Goal: Task Accomplishment & Management: Use online tool/utility

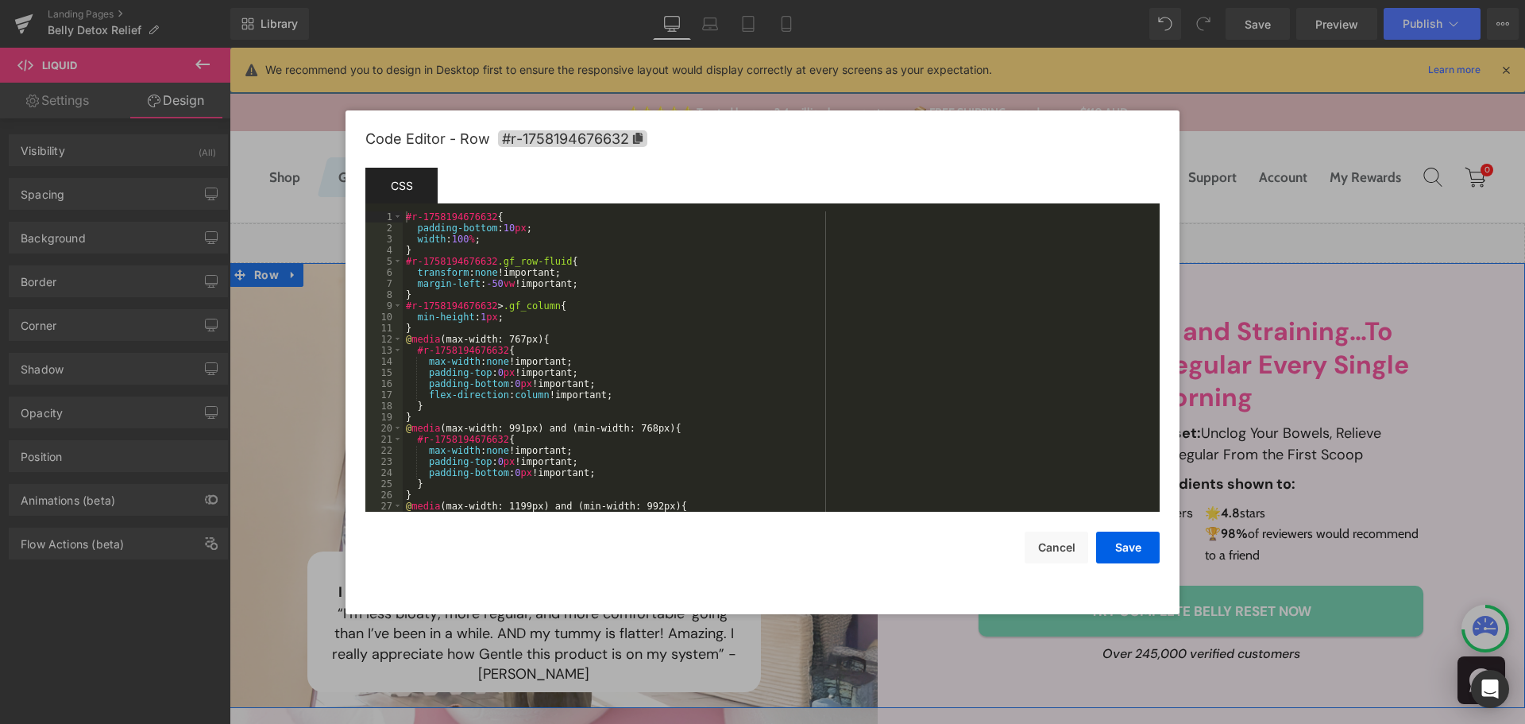
click at [234, 353] on body "Liquid You are previewing how the will restyle your page. You can not edit Elem…" at bounding box center [762, 362] width 1525 height 724
click at [643, 136] on span "#r-1758194676632" at bounding box center [572, 138] width 149 height 17
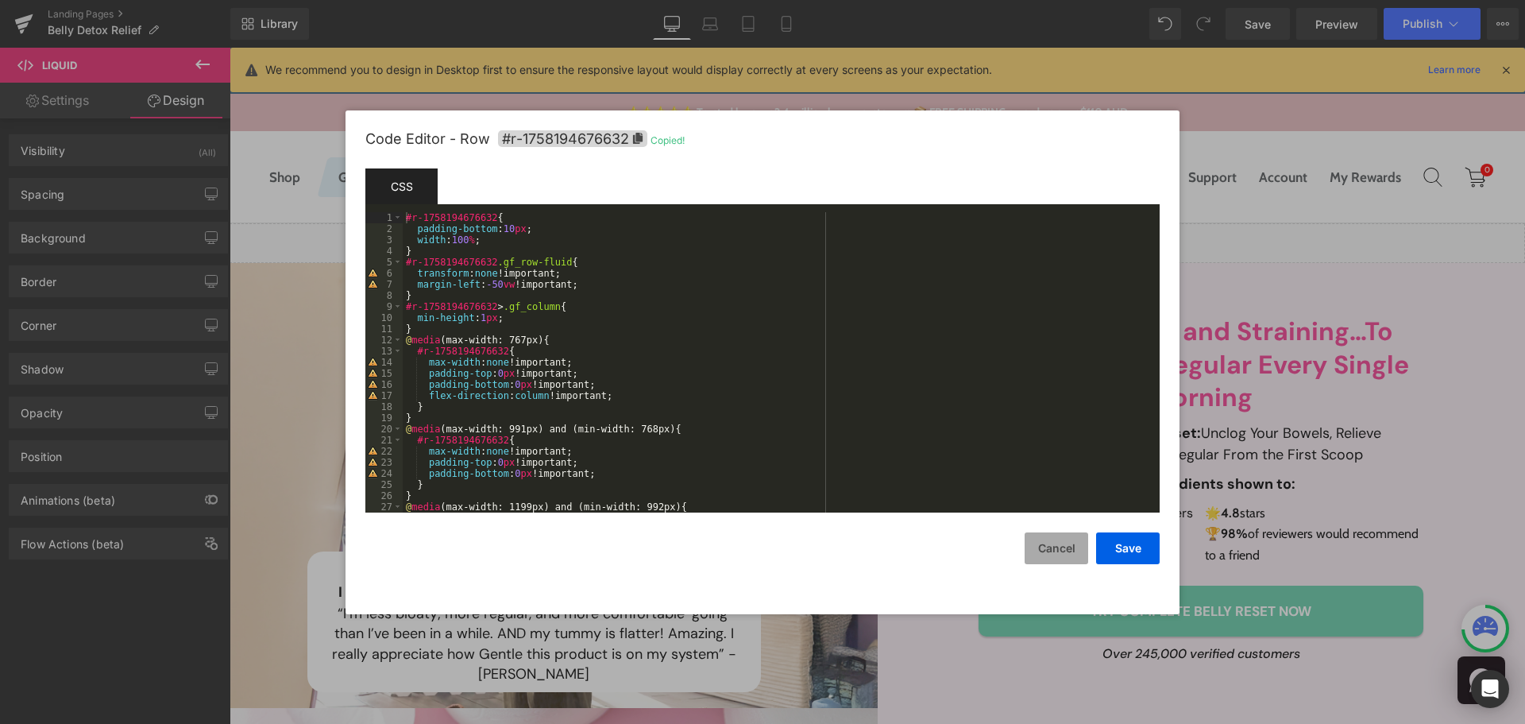
drag, startPoint x: 1040, startPoint y: 545, endPoint x: 767, endPoint y: 471, distance: 282.3
click at [1040, 545] on button "Cancel" at bounding box center [1057, 548] width 64 height 32
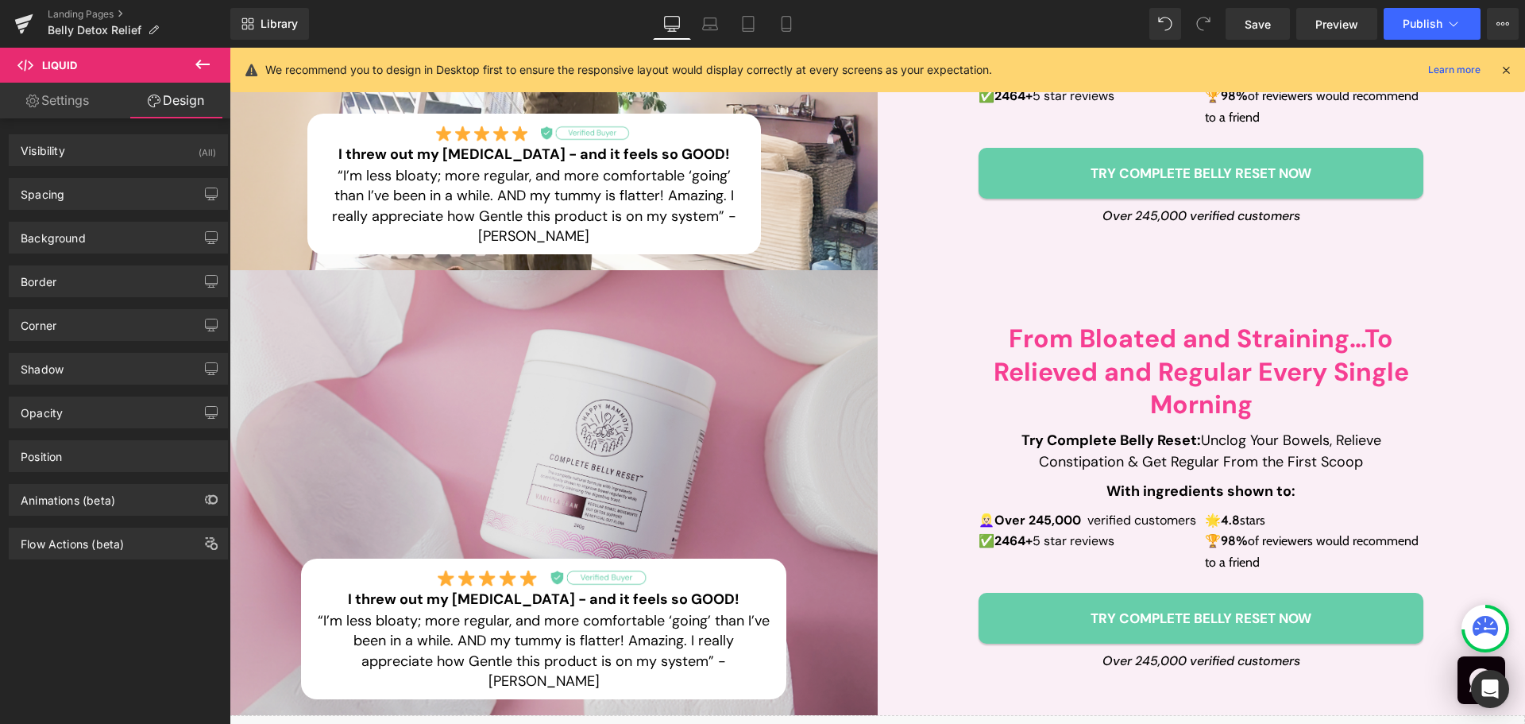
scroll to position [477, 0]
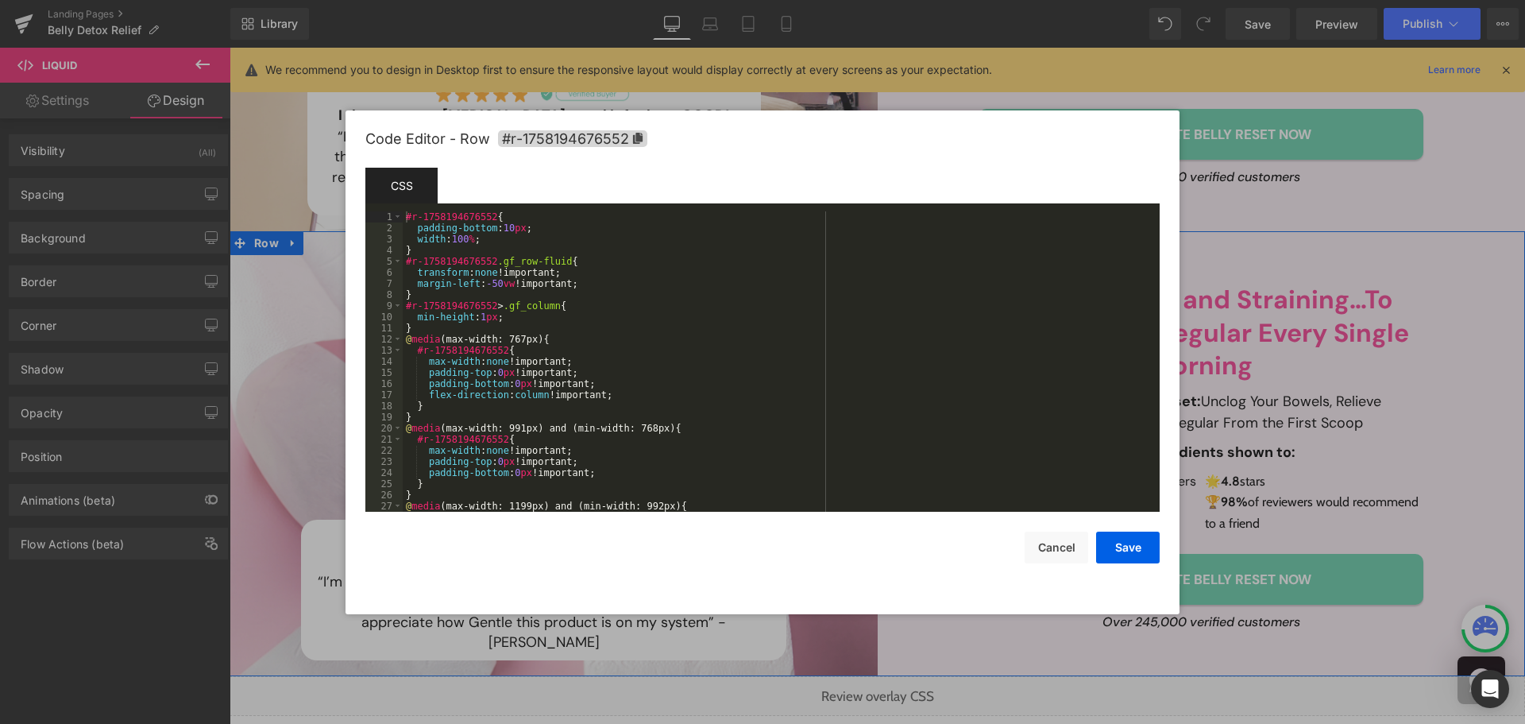
click at [265, 319] on body "Liquid You are previewing how the will restyle your page. You can not edit Elem…" at bounding box center [762, 362] width 1525 height 724
click at [638, 137] on icon at bounding box center [638, 138] width 10 height 11
click at [1069, 543] on button "Cancel" at bounding box center [1057, 547] width 64 height 32
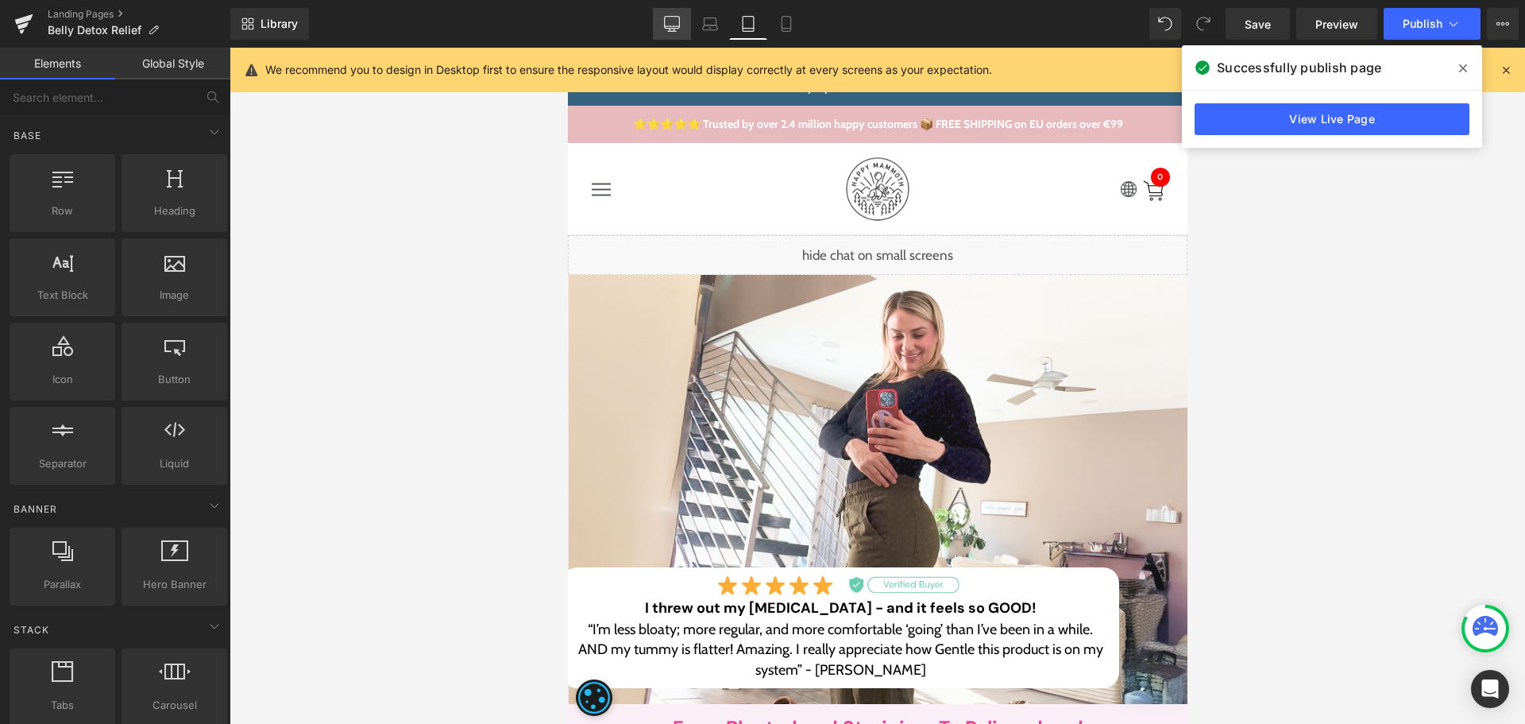
click at [674, 30] on icon at bounding box center [672, 24] width 16 height 16
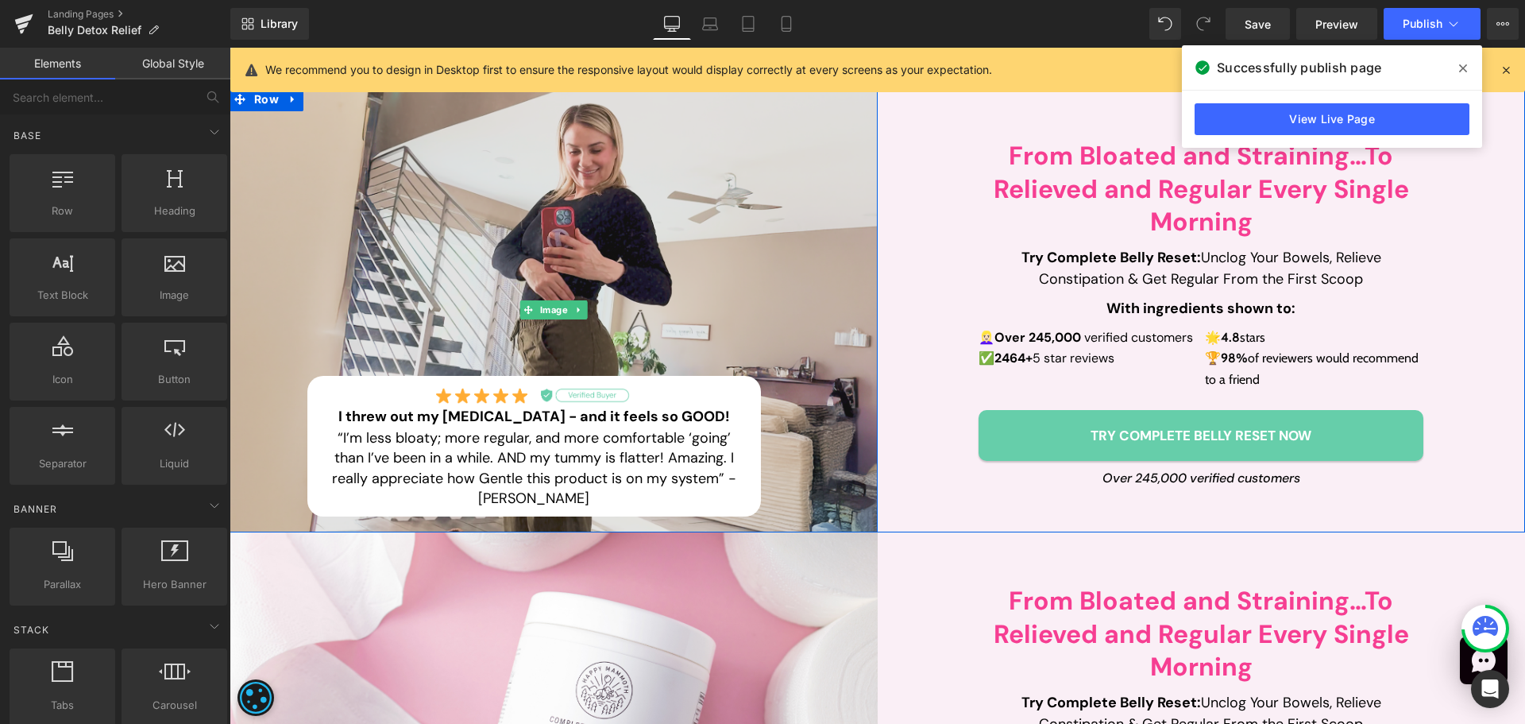
scroll to position [17, 0]
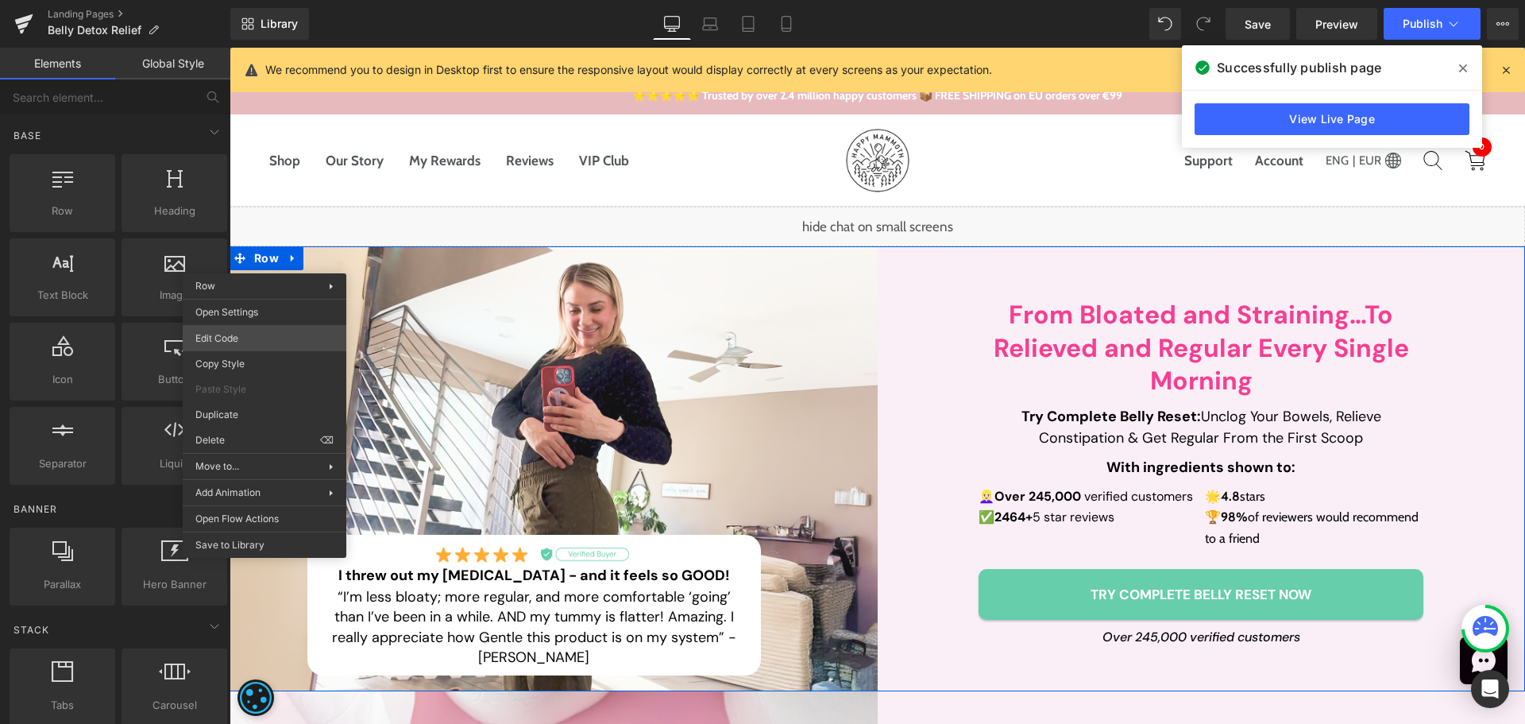
click at [253, 336] on body "Row You are previewing how the will restyle your page. You can not edit Element…" at bounding box center [762, 362] width 1525 height 724
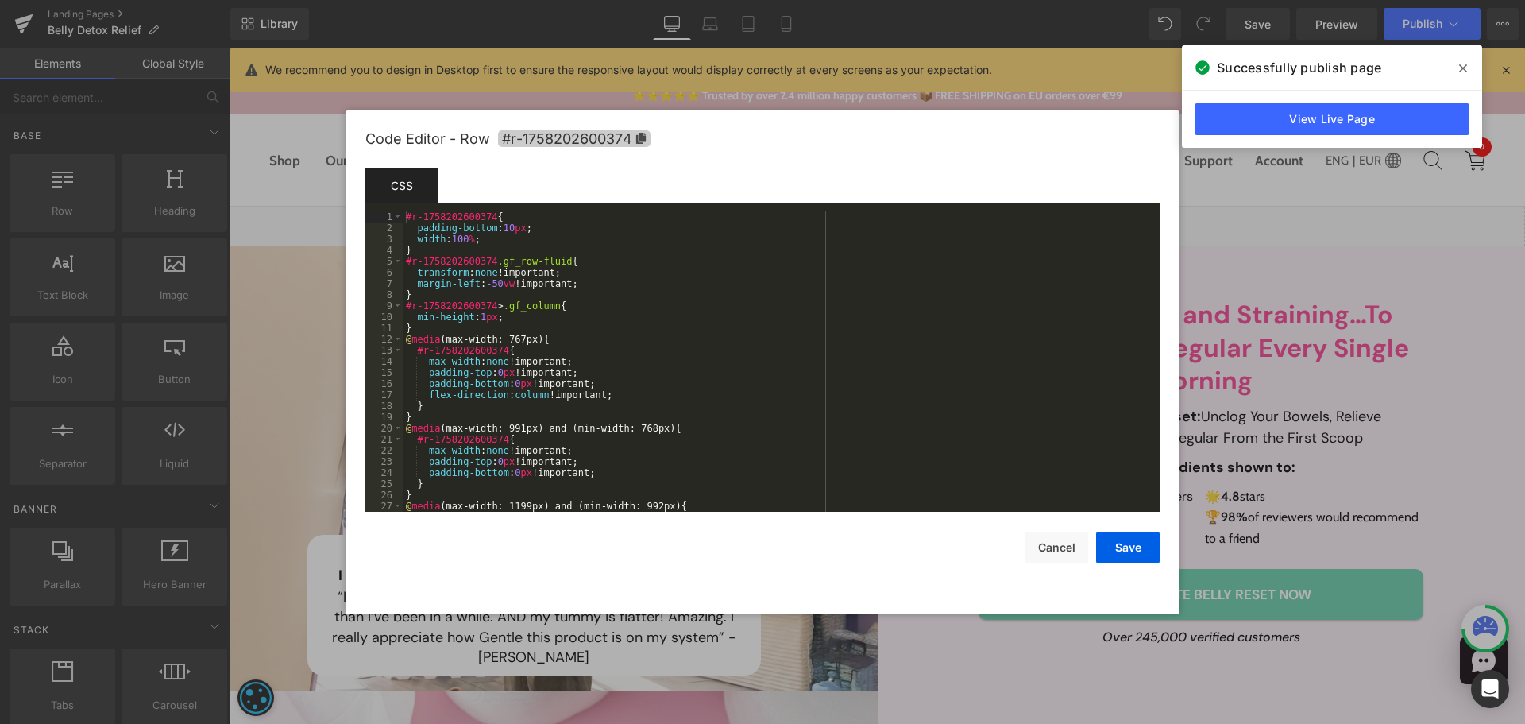
click at [633, 138] on span "#r-1758202600374" at bounding box center [574, 138] width 153 height 17
click at [1054, 533] on button "Cancel" at bounding box center [1057, 547] width 64 height 32
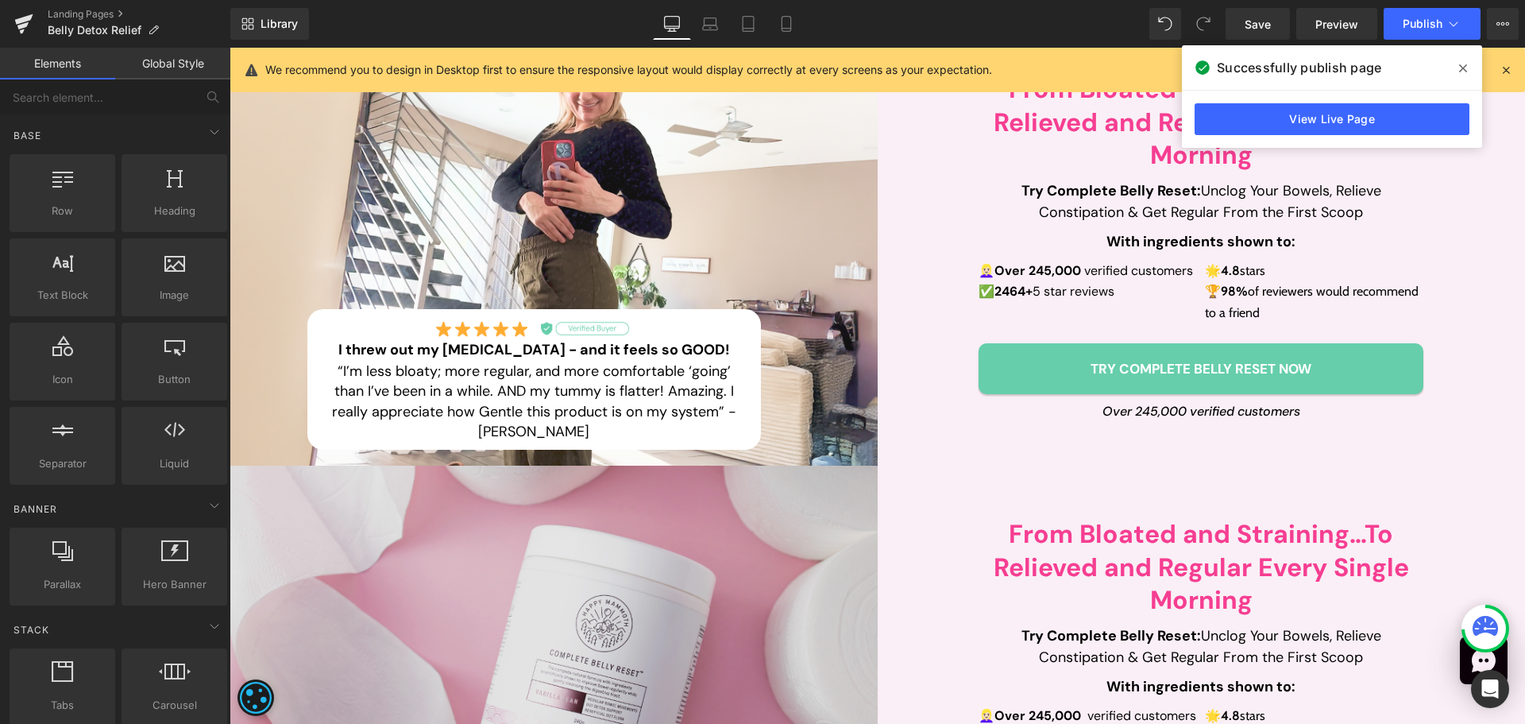
scroll to position [255, 0]
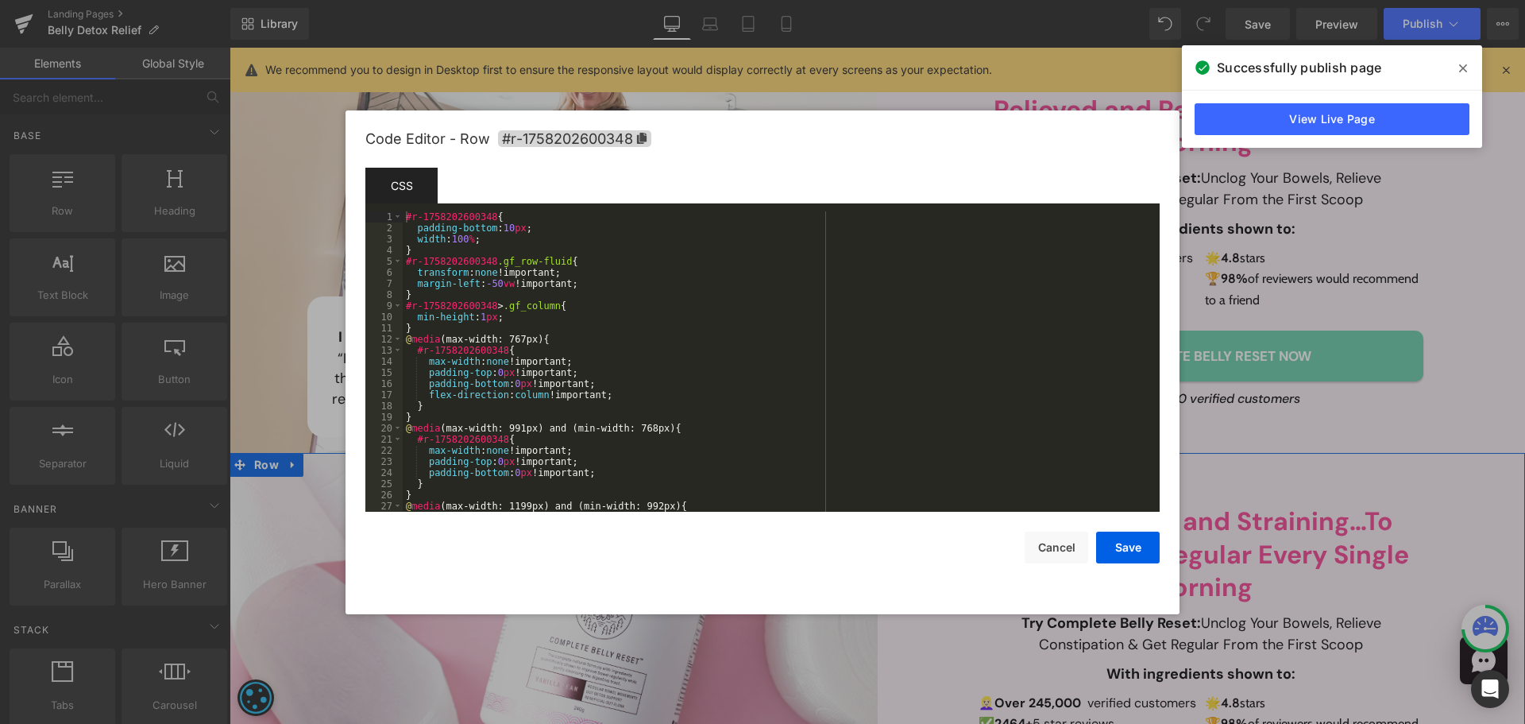
click at [262, 505] on body "Row You are previewing how the will restyle your page. You can not edit Element…" at bounding box center [762, 362] width 1525 height 724
click at [650, 133] on span "#r-1758202600348" at bounding box center [574, 138] width 153 height 17
click at [1049, 538] on button "Cancel" at bounding box center [1057, 547] width 64 height 32
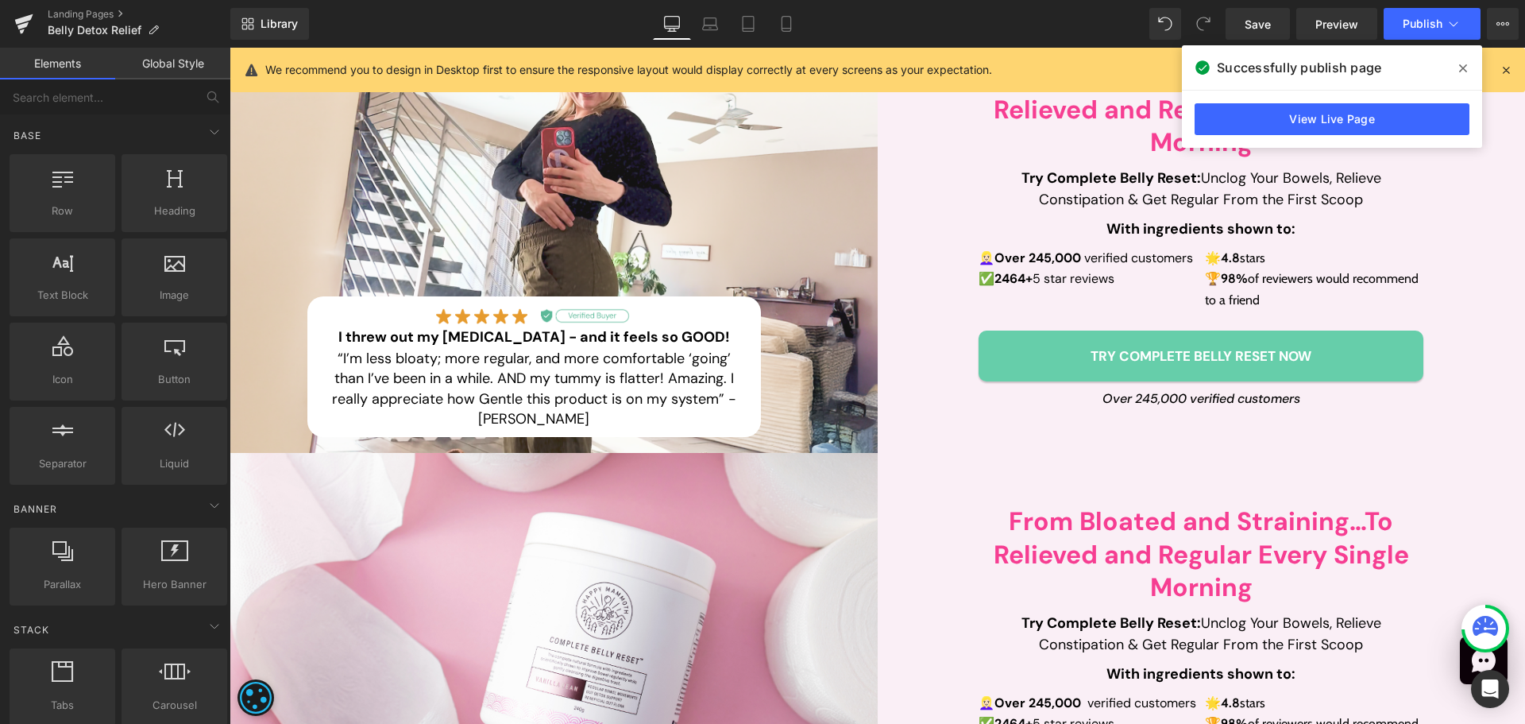
scroll to position [0, 0]
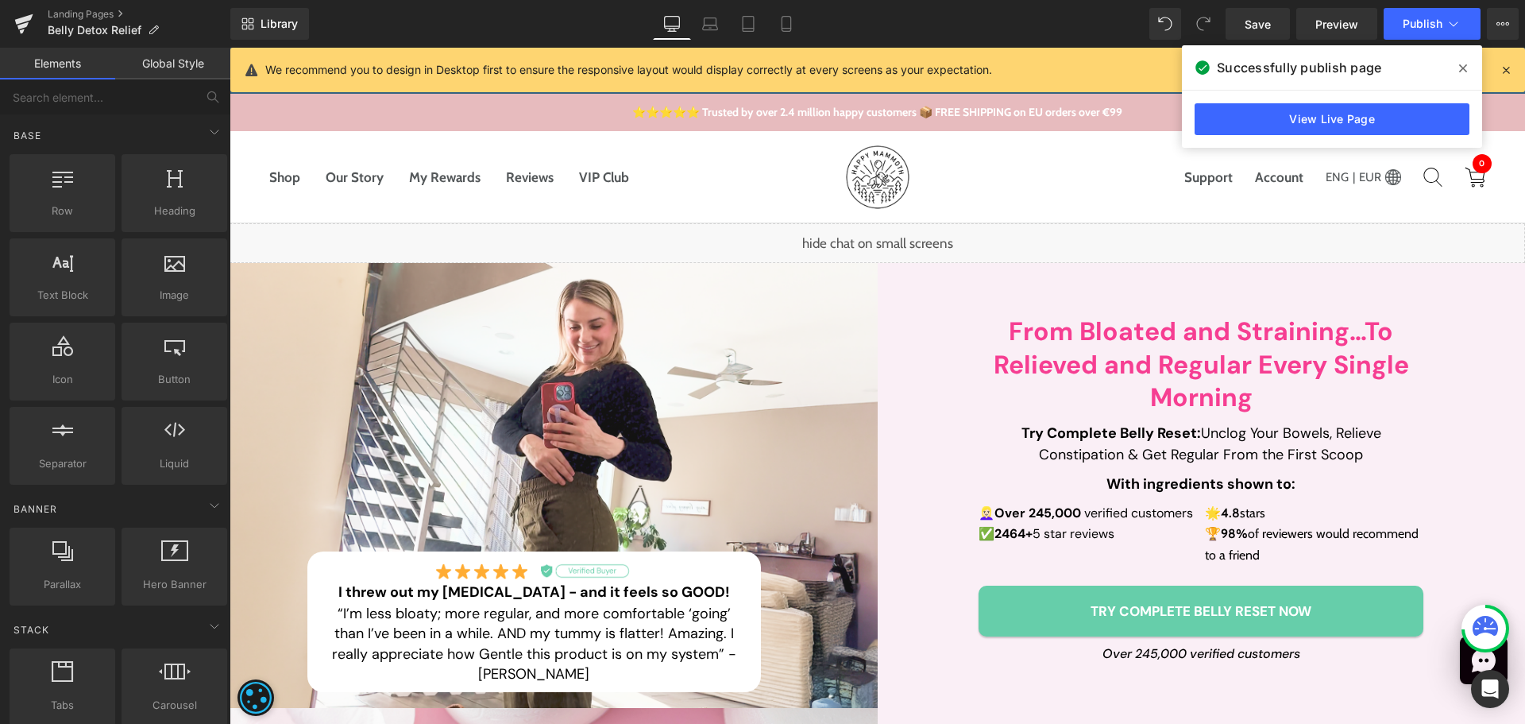
click at [890, 242] on div "Liquid" at bounding box center [877, 243] width 1295 height 40
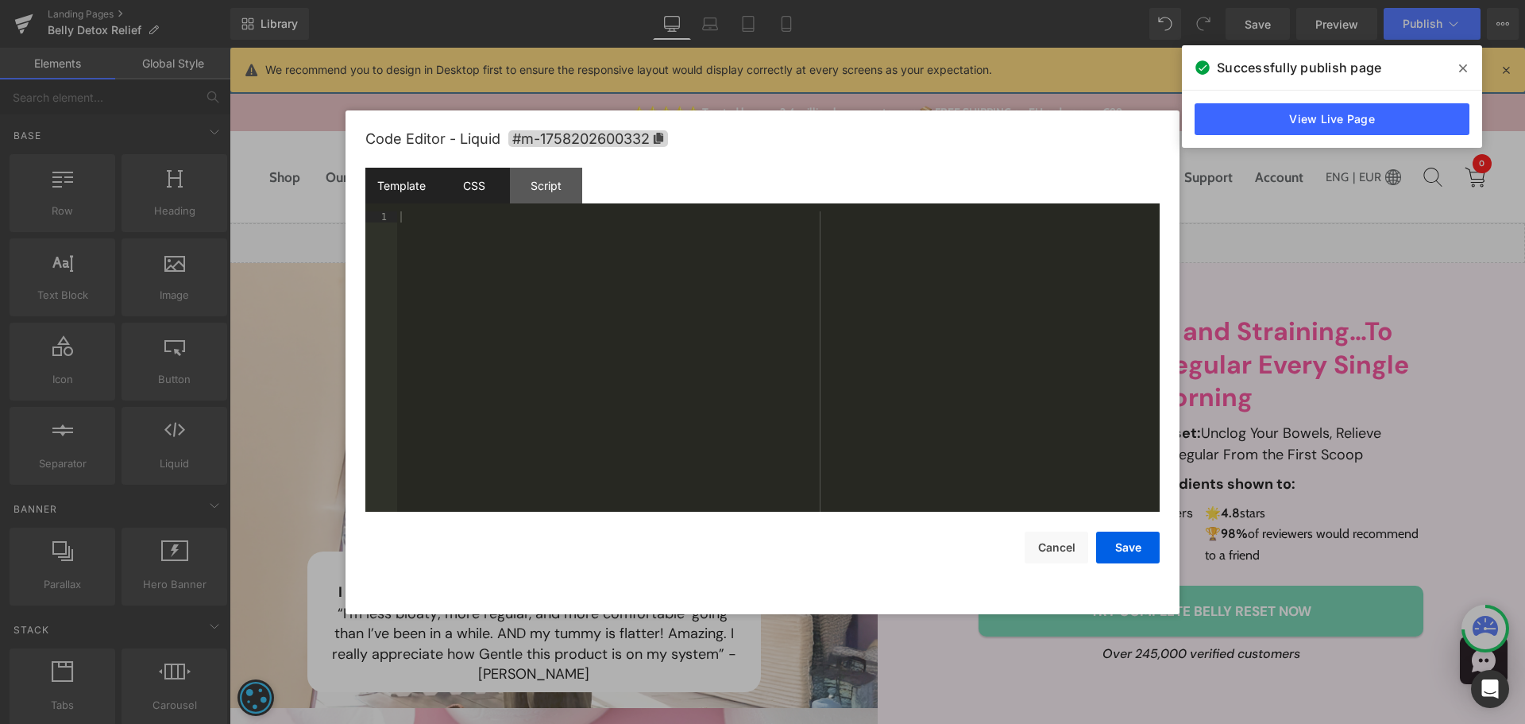
click at [485, 203] on div "CSS" at bounding box center [474, 186] width 72 height 36
click at [616, 288] on div "@ media (max-width:768px) { #chatbotize { display : none !important; } }" at bounding box center [778, 372] width 763 height 322
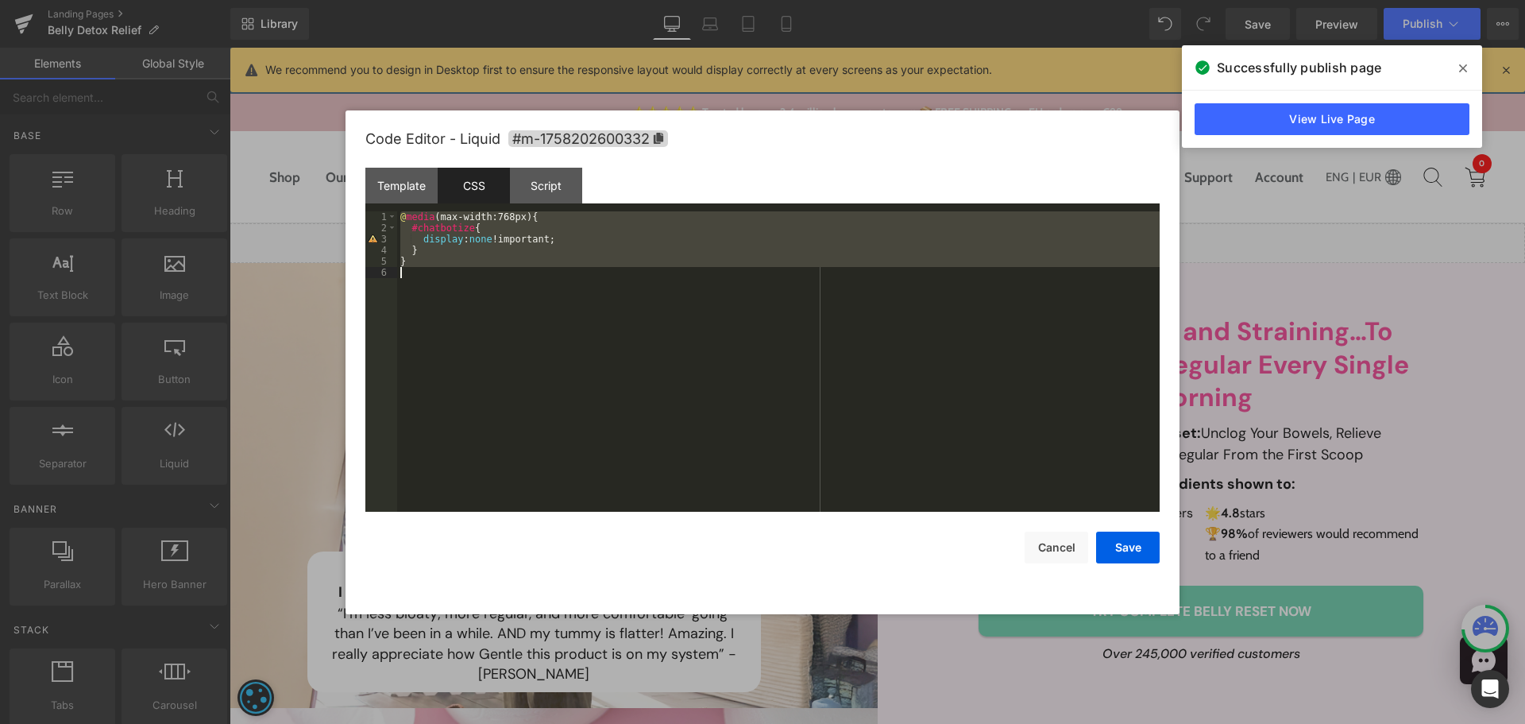
click at [675, 292] on div "@ media (max-width:768px) { #chatbotize { display : none !important; } }" at bounding box center [778, 361] width 763 height 300
drag, startPoint x: 1043, startPoint y: 558, endPoint x: 813, endPoint y: 510, distance: 234.4
click at [1043, 558] on button "Cancel" at bounding box center [1057, 547] width 64 height 32
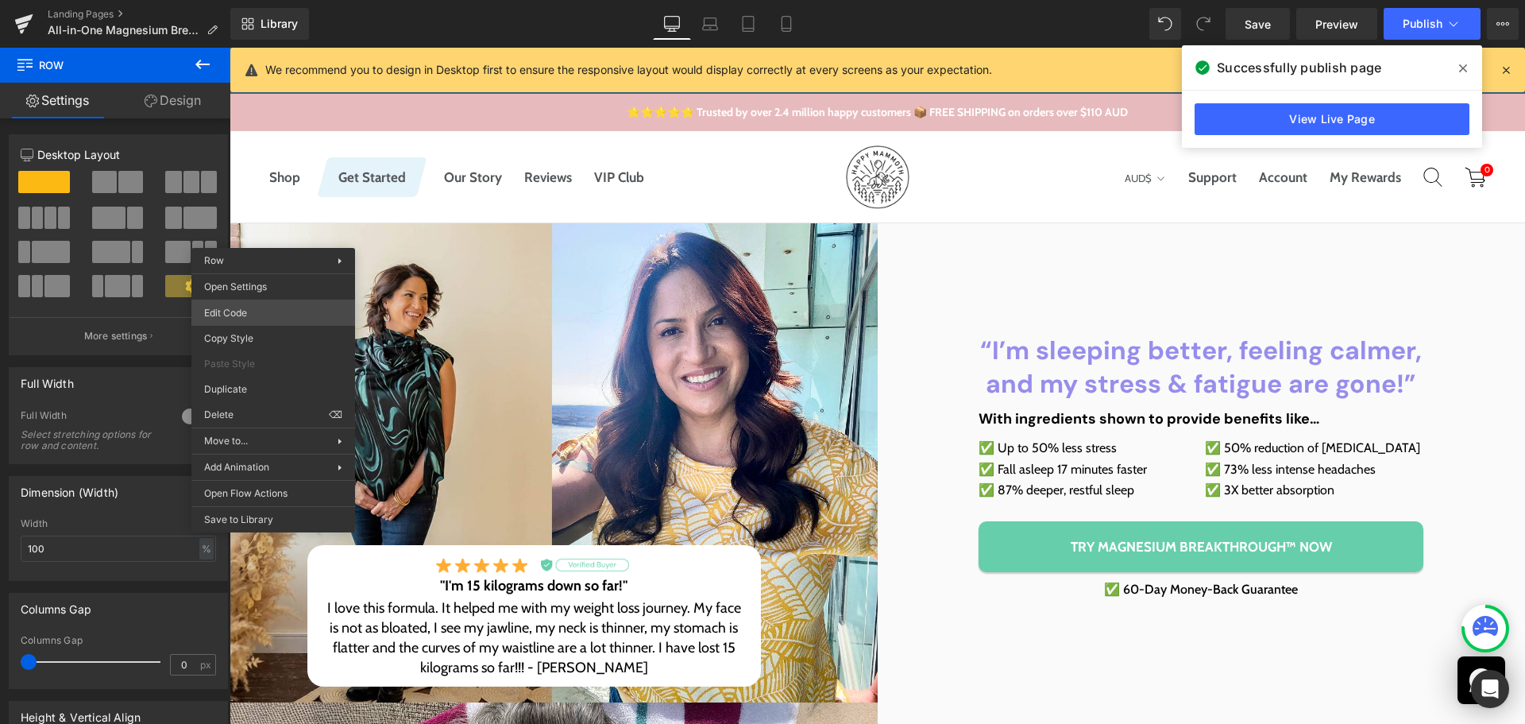
click at [280, 308] on body "Row You are previewing how the will restyle your page. You can not edit Element…" at bounding box center [762, 362] width 1525 height 724
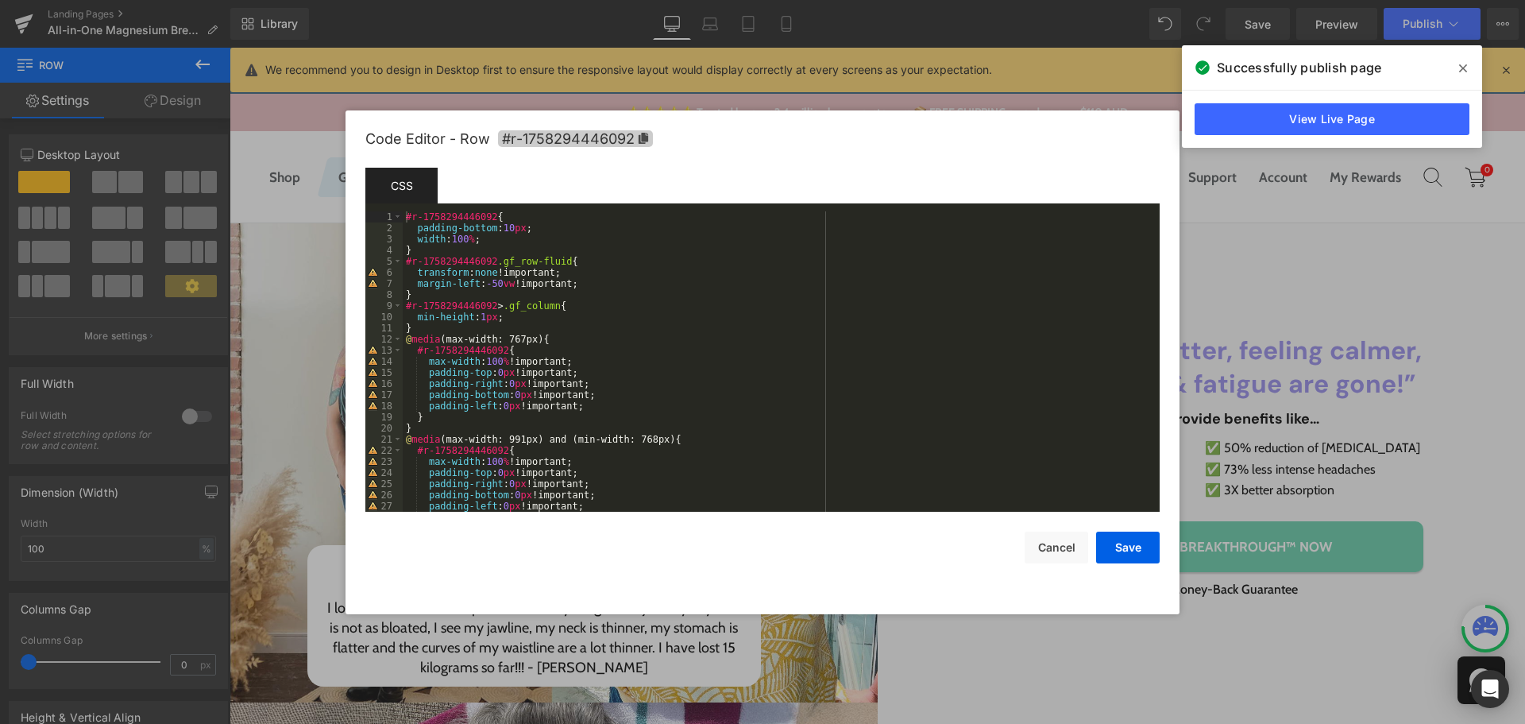
click at [632, 137] on span "#r-1758294446092" at bounding box center [575, 138] width 155 height 17
click at [1068, 554] on button "Cancel" at bounding box center [1057, 547] width 64 height 32
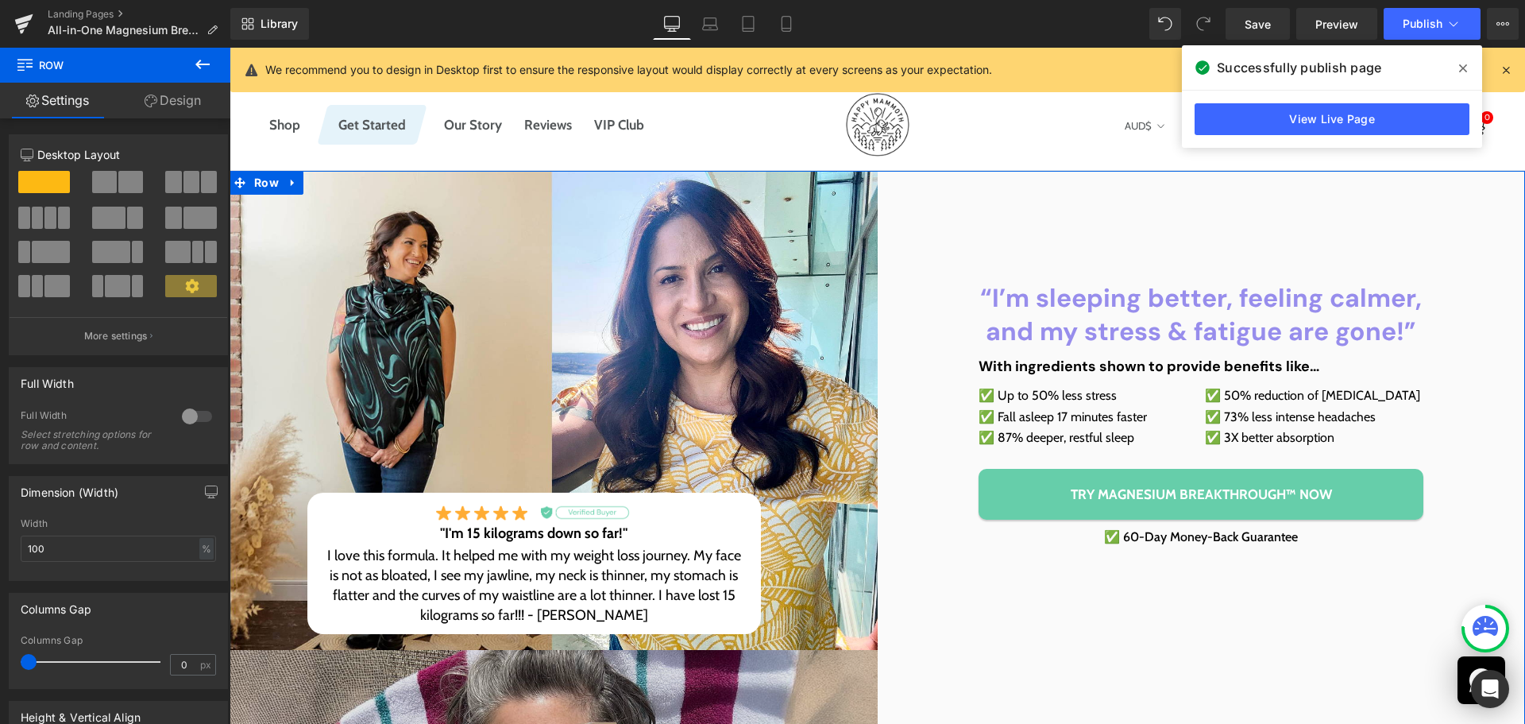
scroll to position [397, 0]
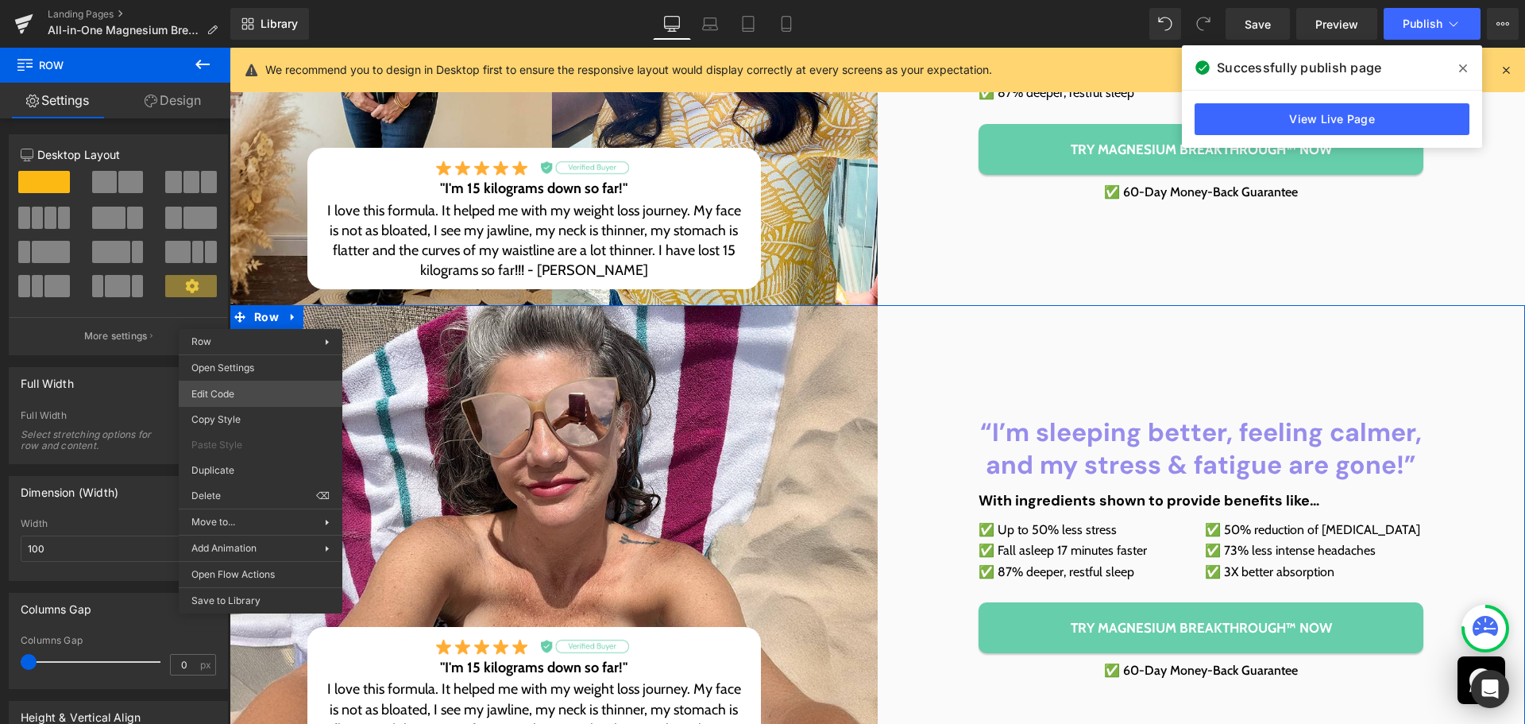
click at [250, 397] on body "Row You are previewing how the will restyle your page. You can not edit Element…" at bounding box center [762, 362] width 1525 height 724
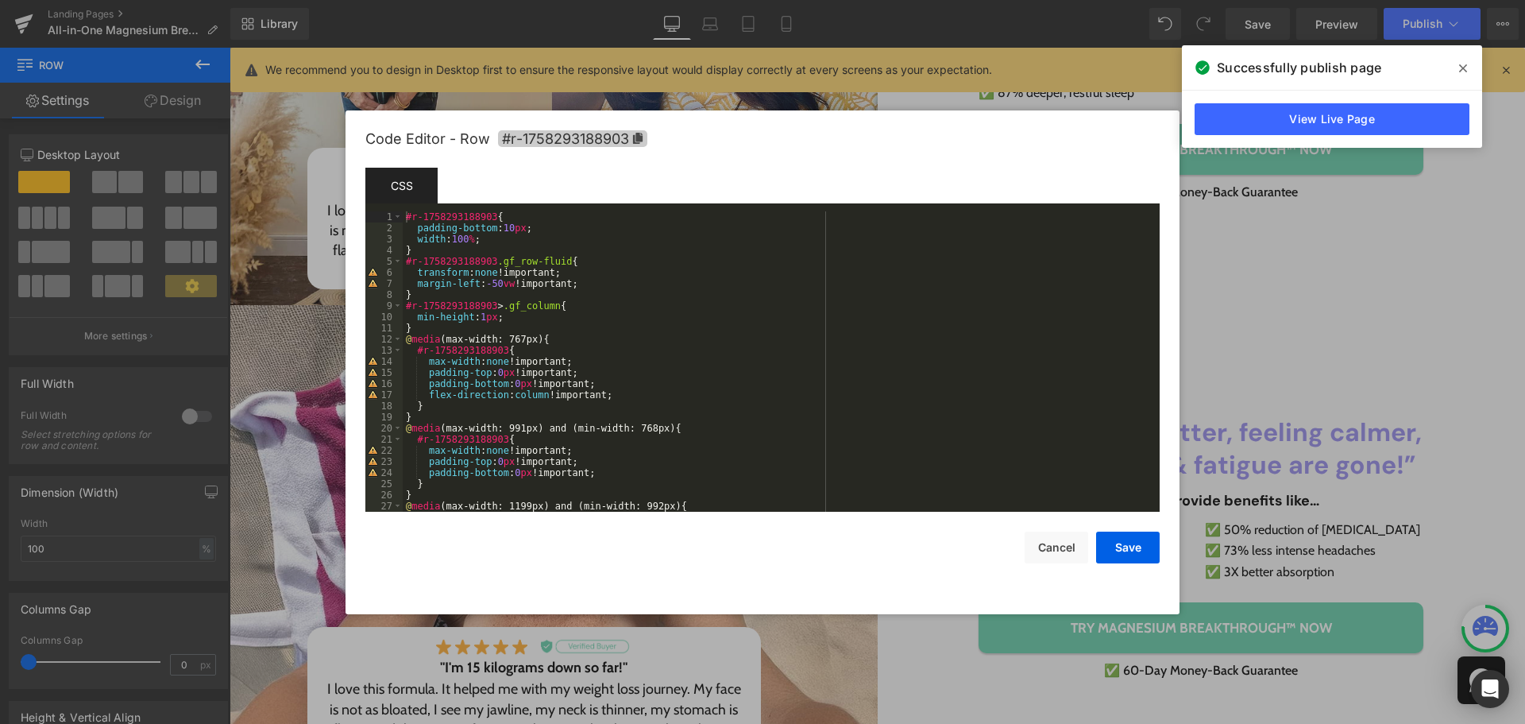
click at [641, 140] on icon at bounding box center [638, 138] width 10 height 11
click at [1072, 556] on button "Cancel" at bounding box center [1057, 547] width 64 height 32
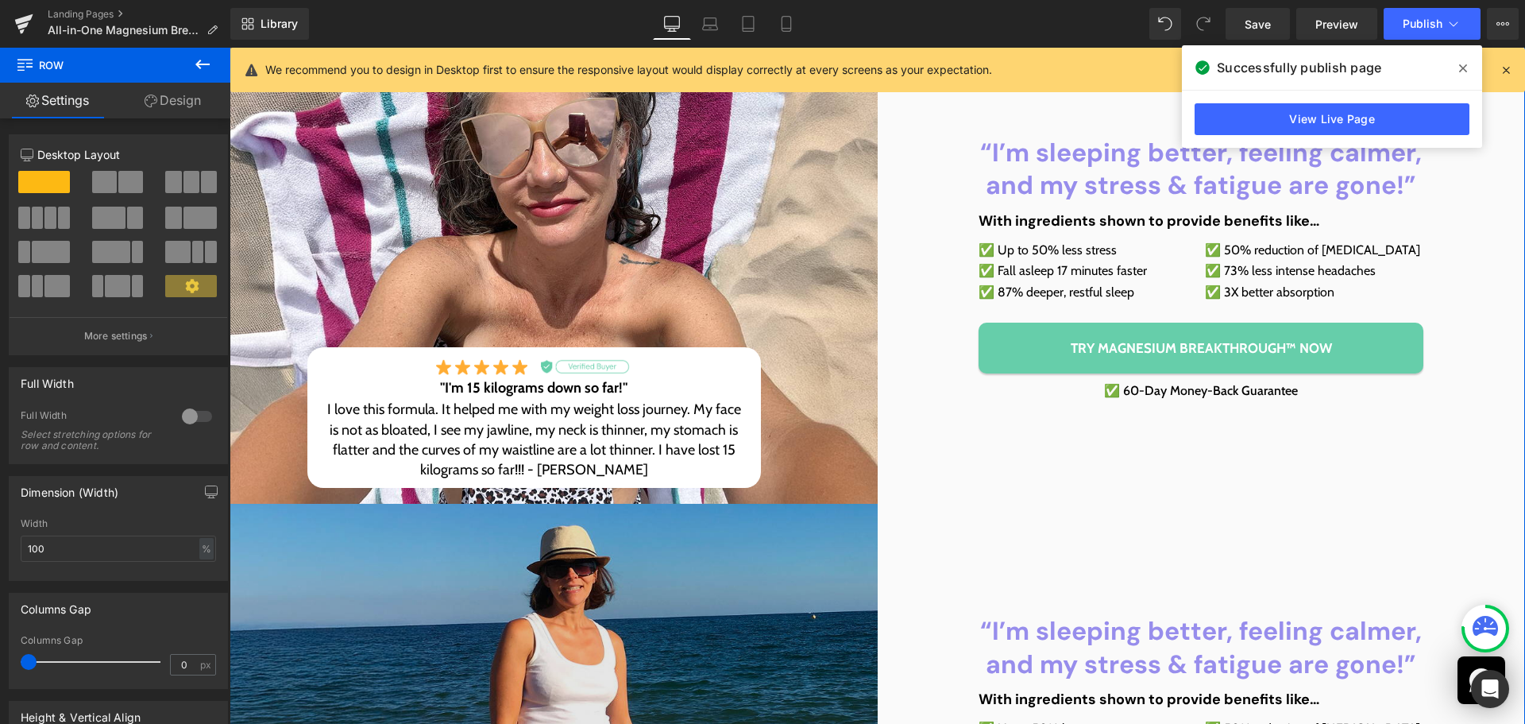
scroll to position [794, 0]
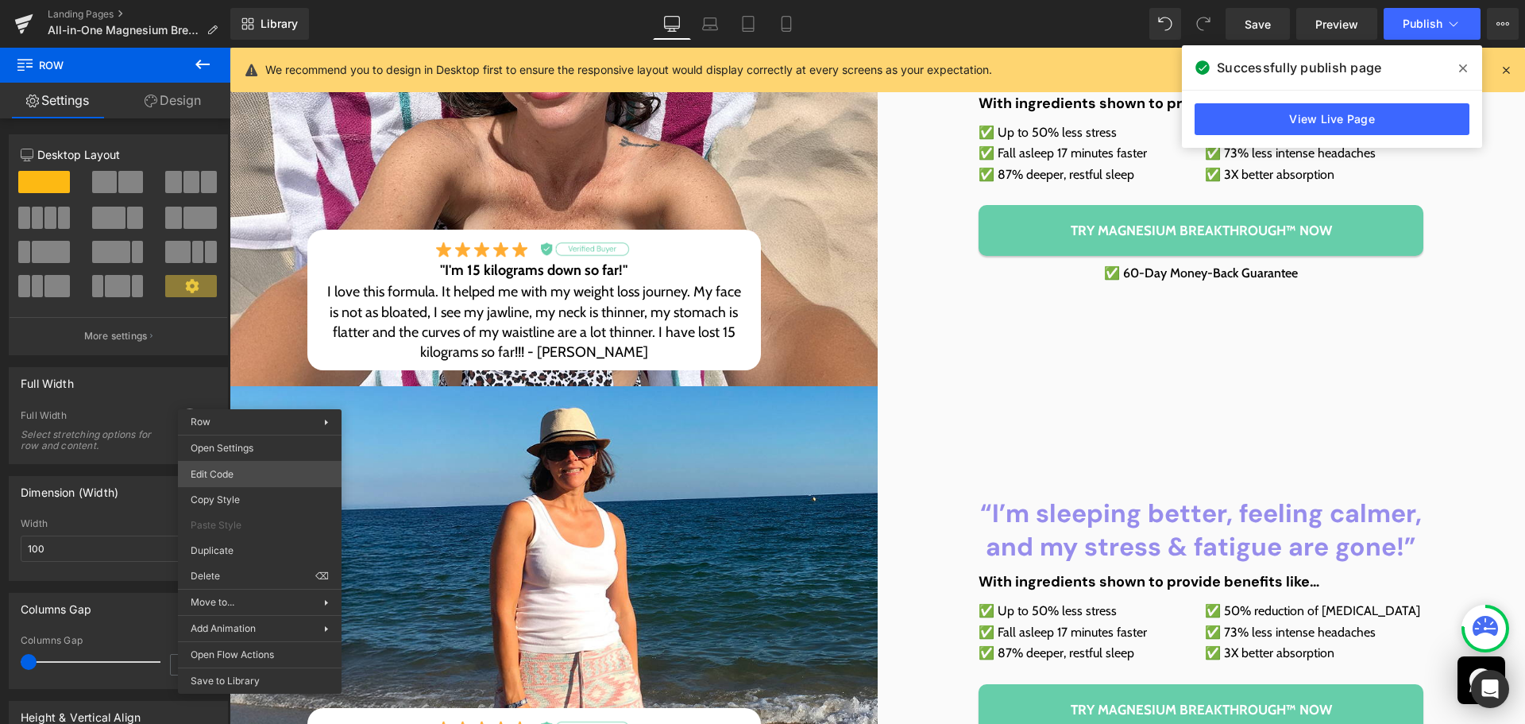
click at [253, 481] on body "Row You are previewing how the will restyle your page. You can not edit Element…" at bounding box center [762, 362] width 1525 height 724
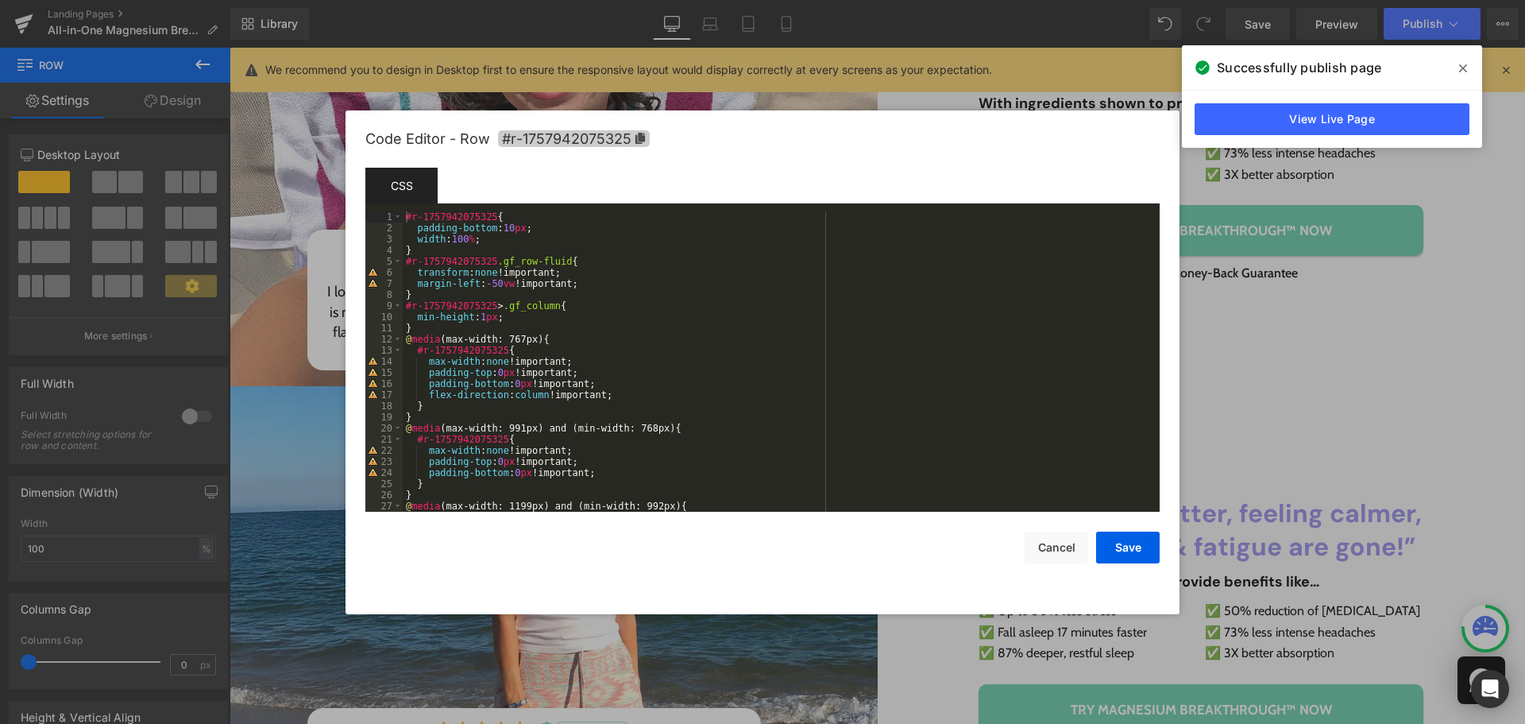
click at [639, 142] on icon at bounding box center [640, 138] width 10 height 11
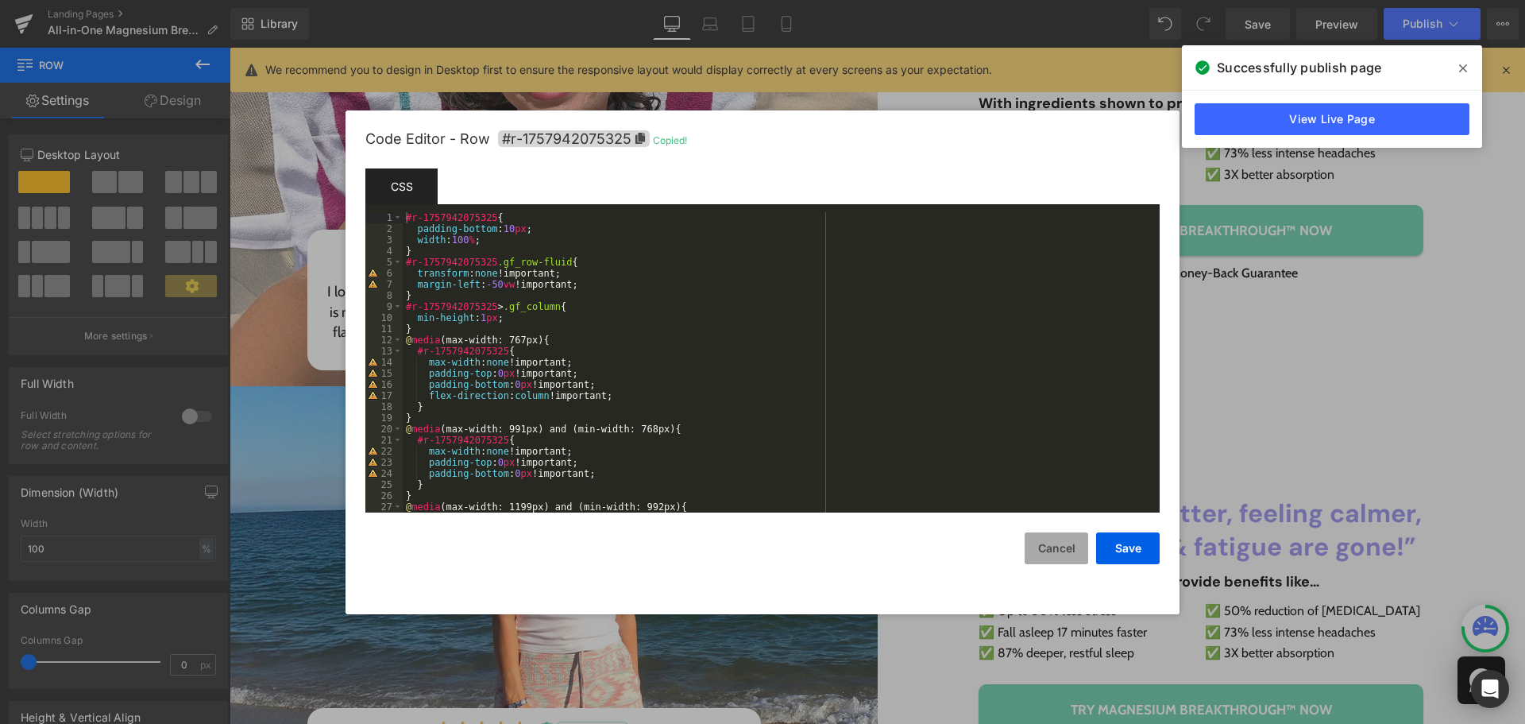
click at [1063, 543] on button "Cancel" at bounding box center [1057, 548] width 64 height 32
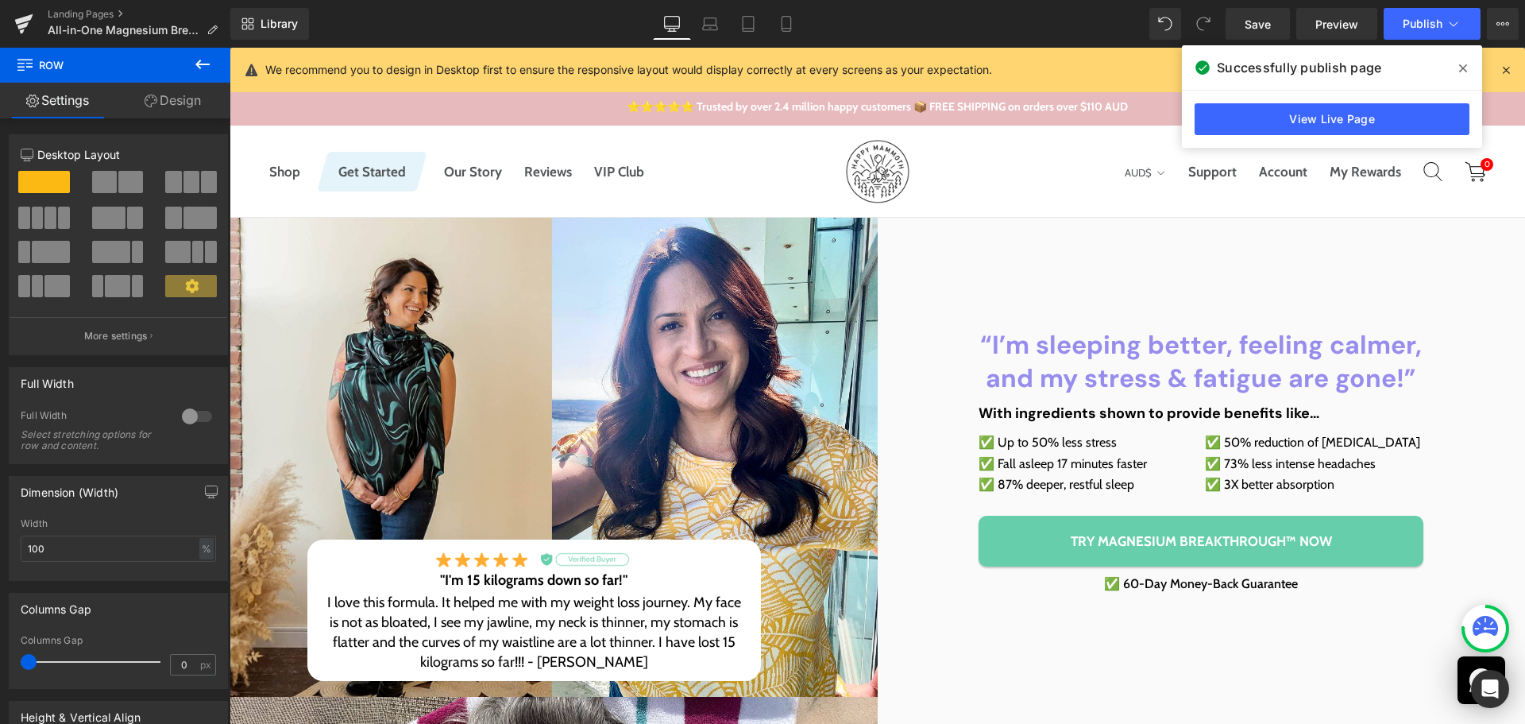
scroll to position [0, 0]
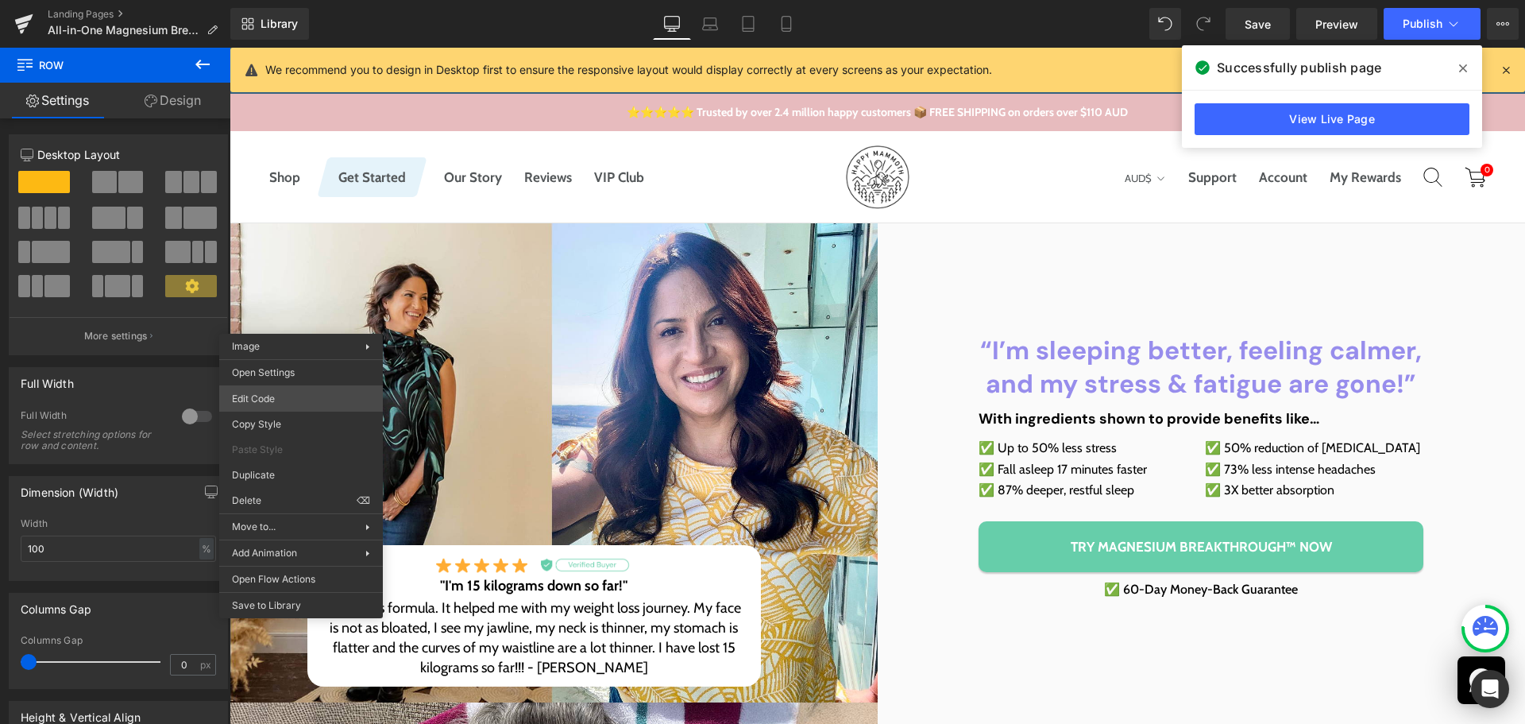
click at [294, 396] on body "Row You are previewing how the will restyle your page. You can not edit Element…" at bounding box center [762, 362] width 1525 height 724
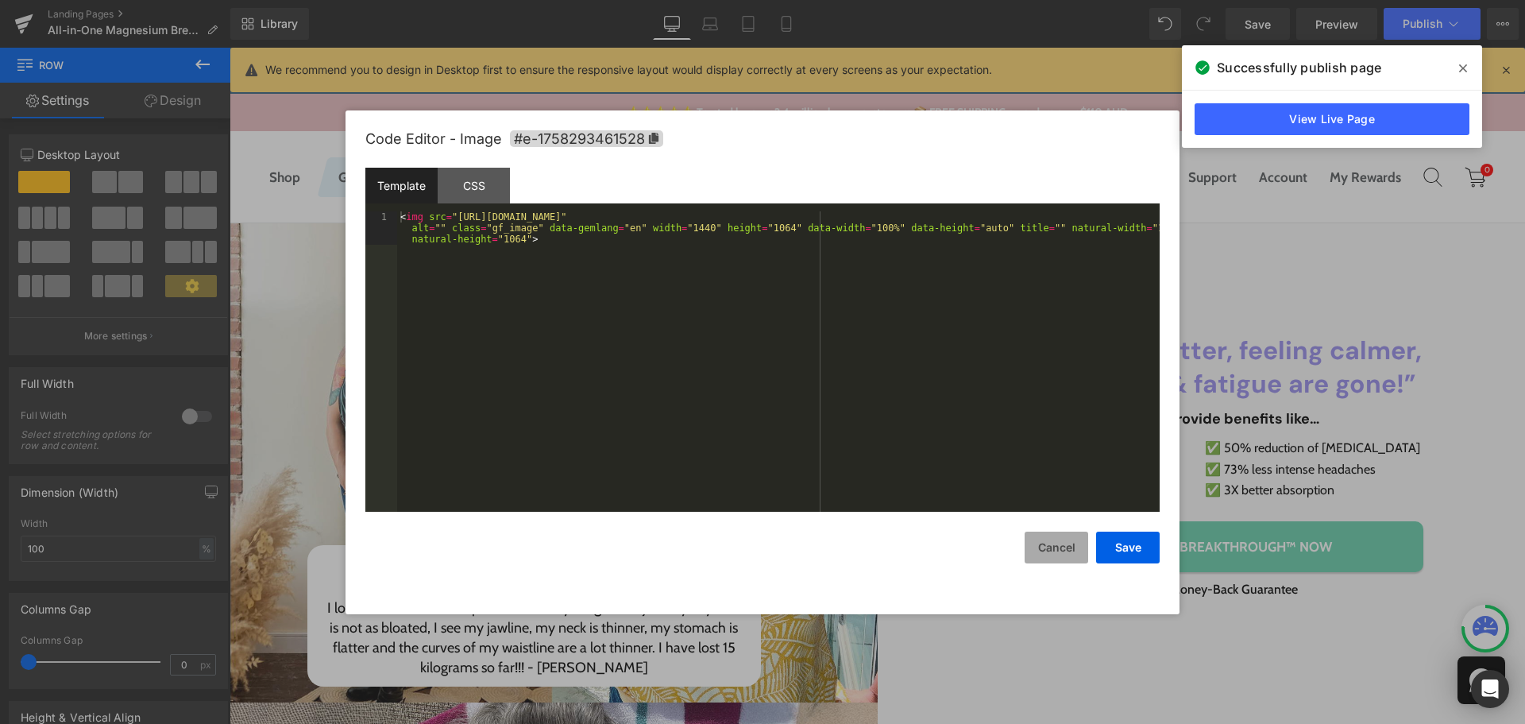
drag, startPoint x: 1056, startPoint y: 535, endPoint x: 805, endPoint y: 461, distance: 261.6
click at [1056, 535] on button "Cancel" at bounding box center [1057, 547] width 64 height 32
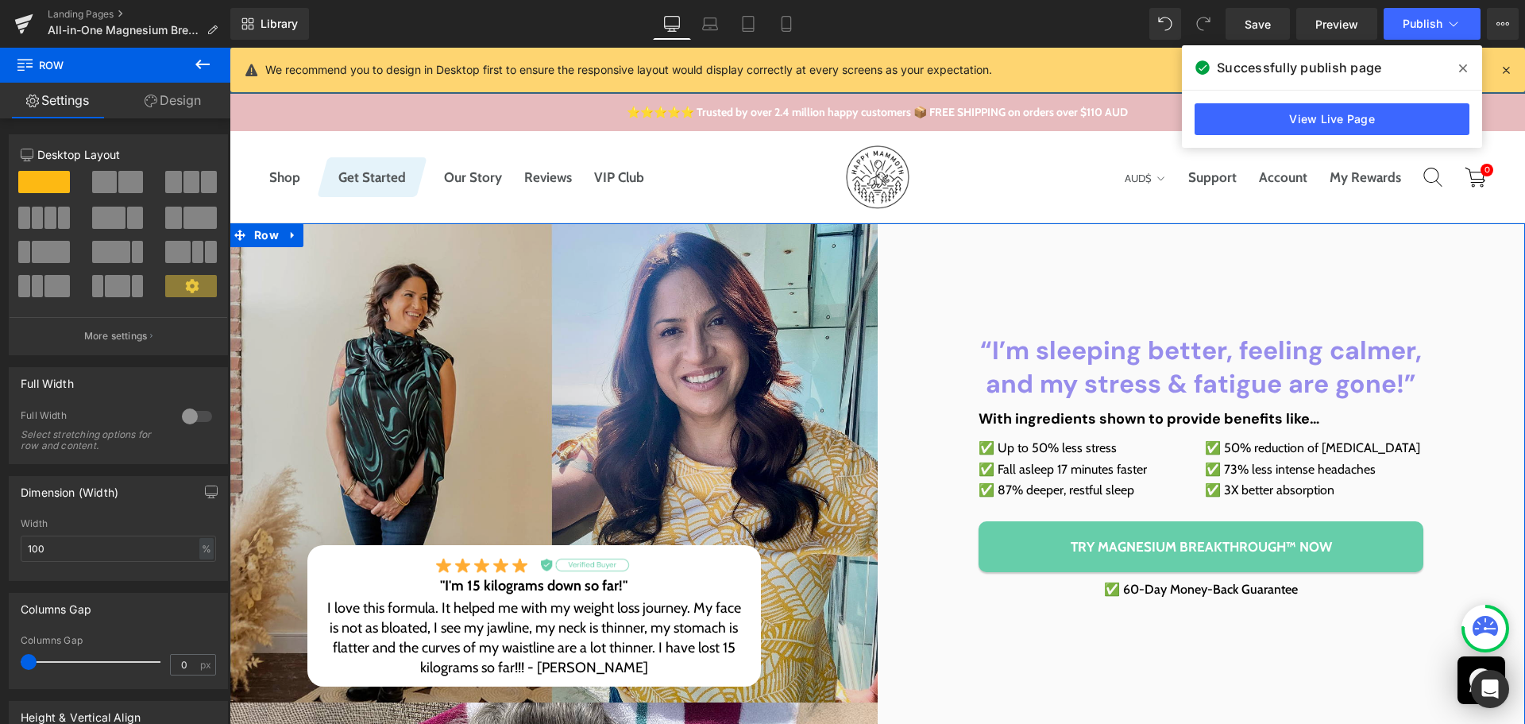
click at [265, 259] on img at bounding box center [554, 462] width 648 height 479
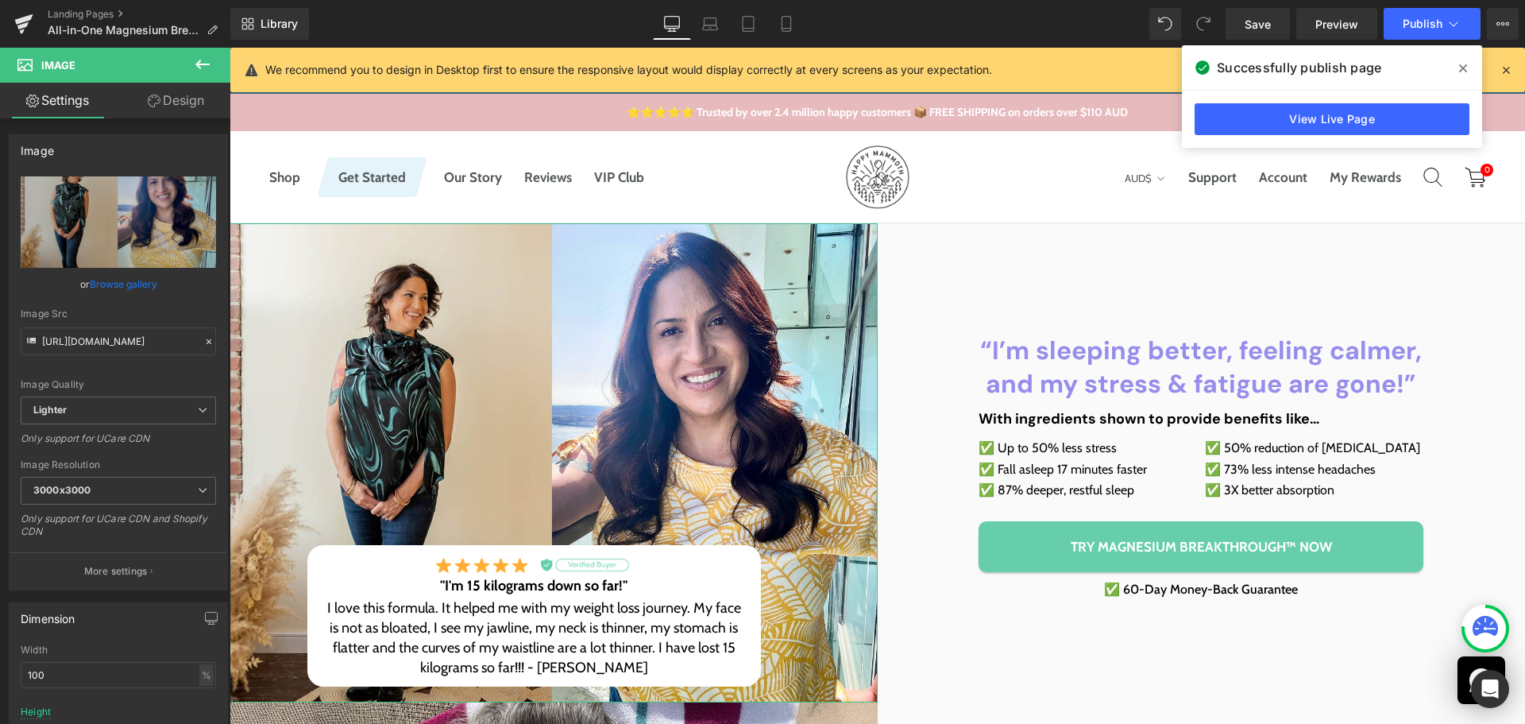
click at [191, 83] on link "Design" at bounding box center [175, 101] width 115 height 36
click at [0, 0] on div "Spacing" at bounding box center [0, 0] width 0 height 0
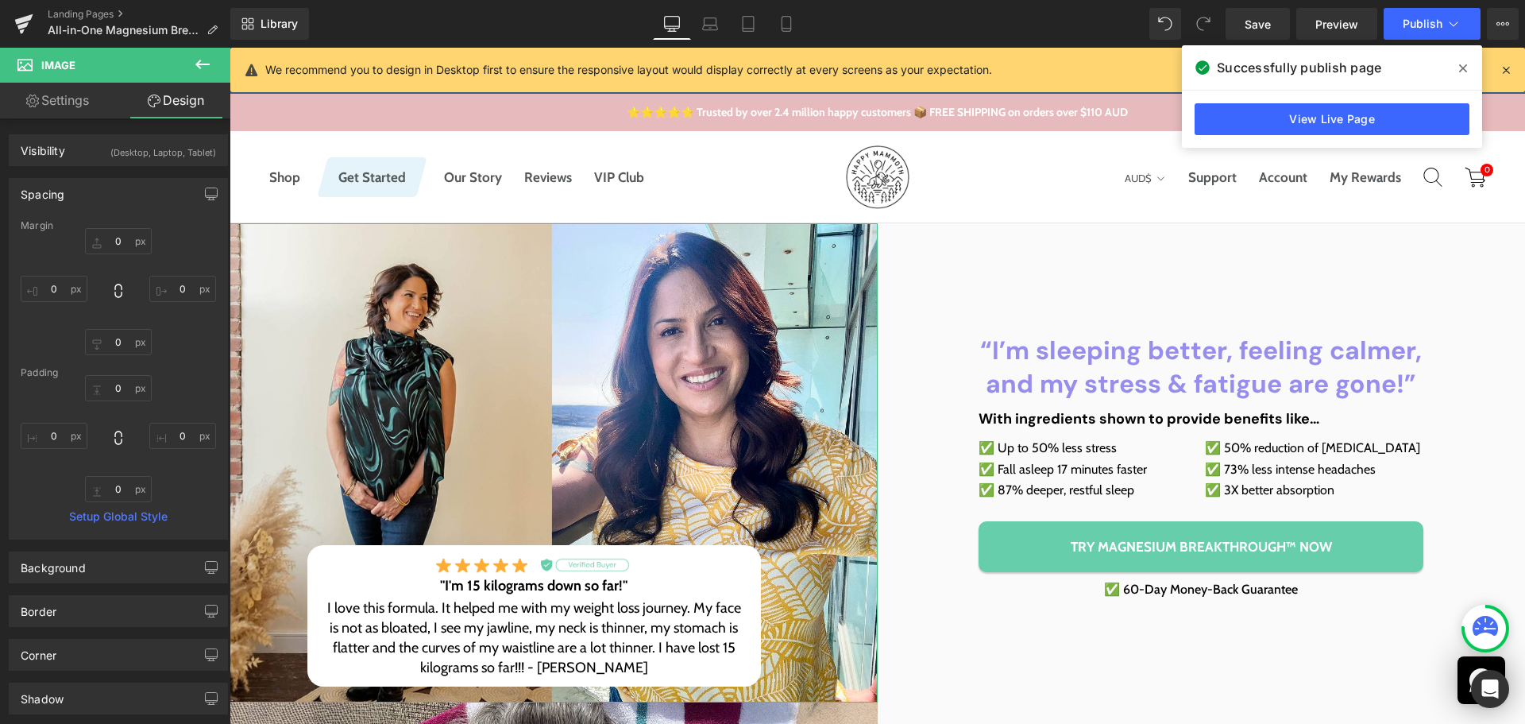
type input "0"
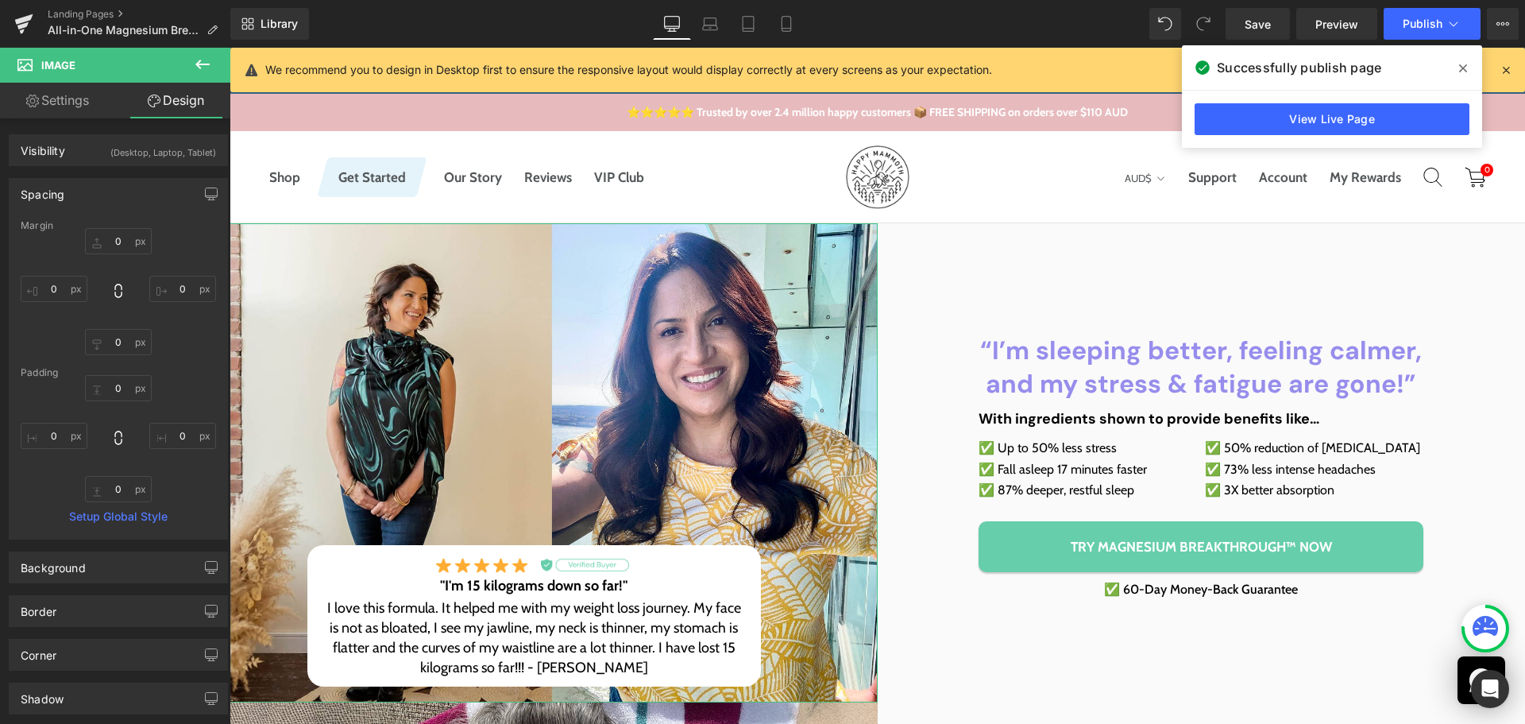
type input "0"
click at [112, 243] on input "0" at bounding box center [118, 241] width 67 height 26
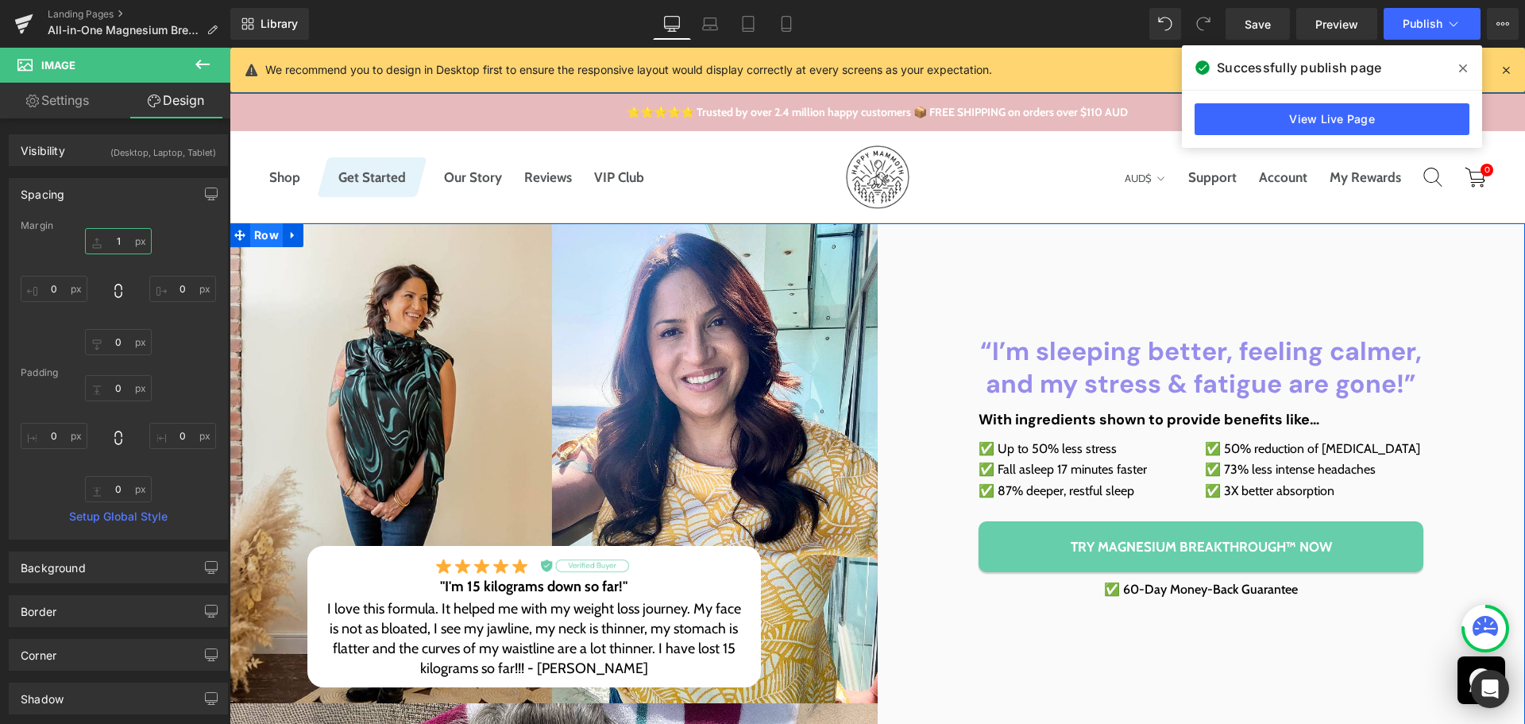
type input "0"
click at [263, 230] on span "Row" at bounding box center [266, 235] width 33 height 24
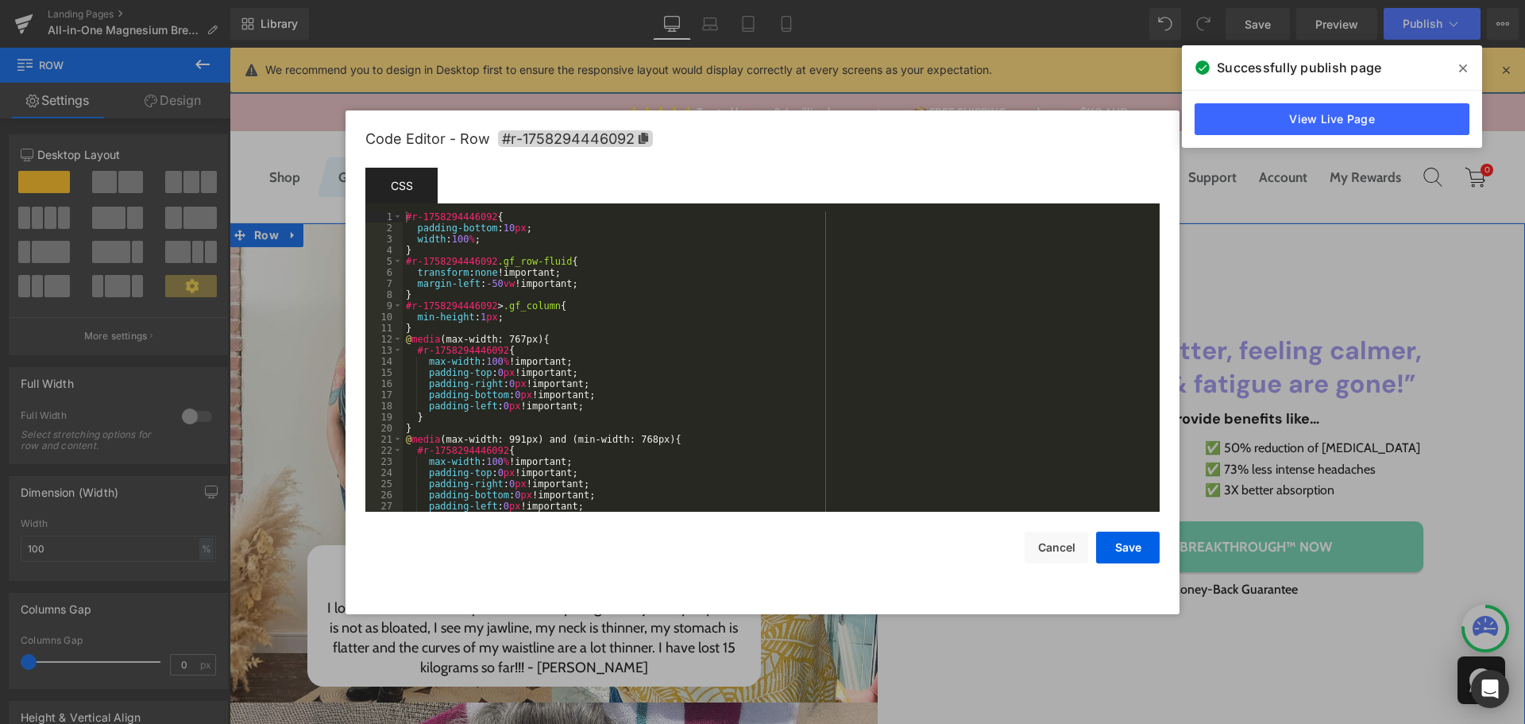
click at [268, 302] on body "Row You are previewing how the will restyle your page. You can not edit Element…" at bounding box center [762, 362] width 1525 height 724
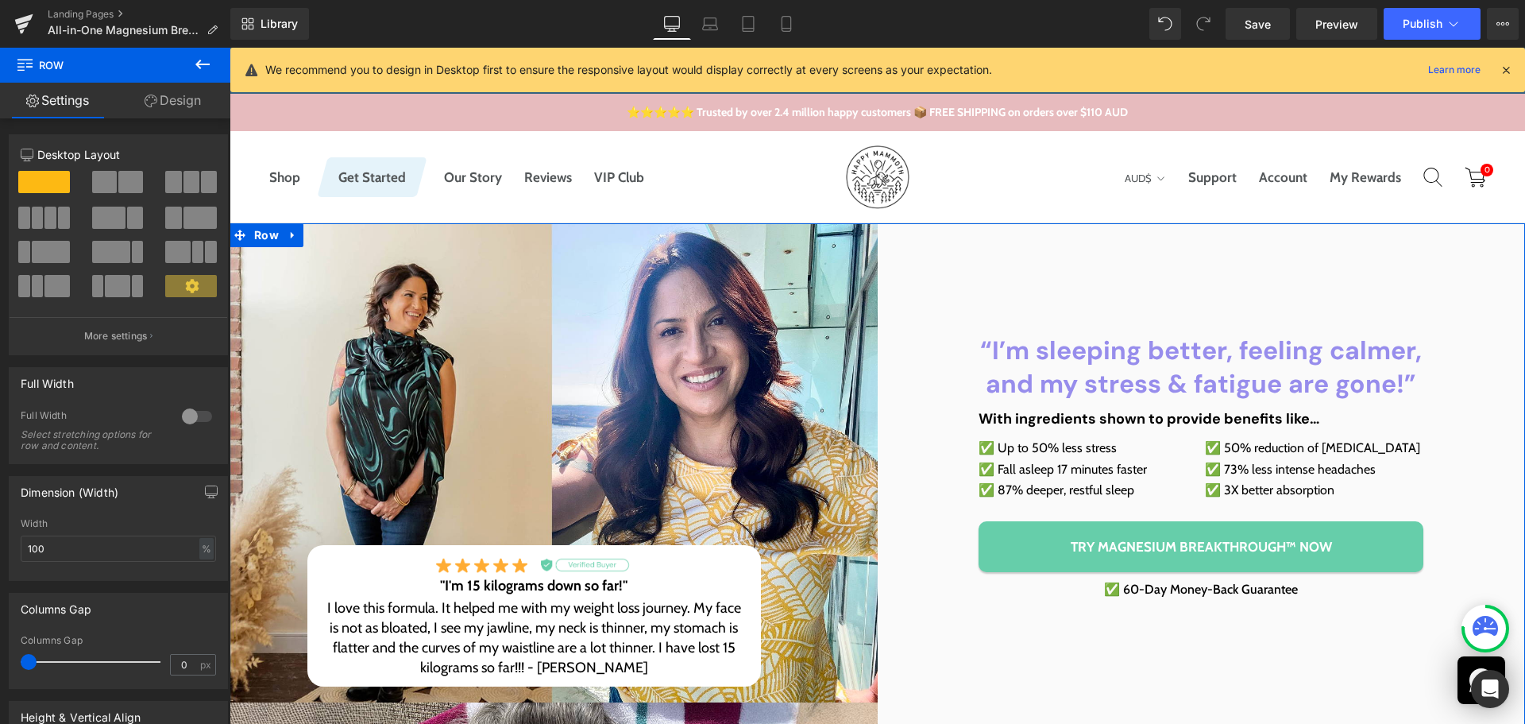
click at [188, 106] on link "Design" at bounding box center [172, 101] width 115 height 36
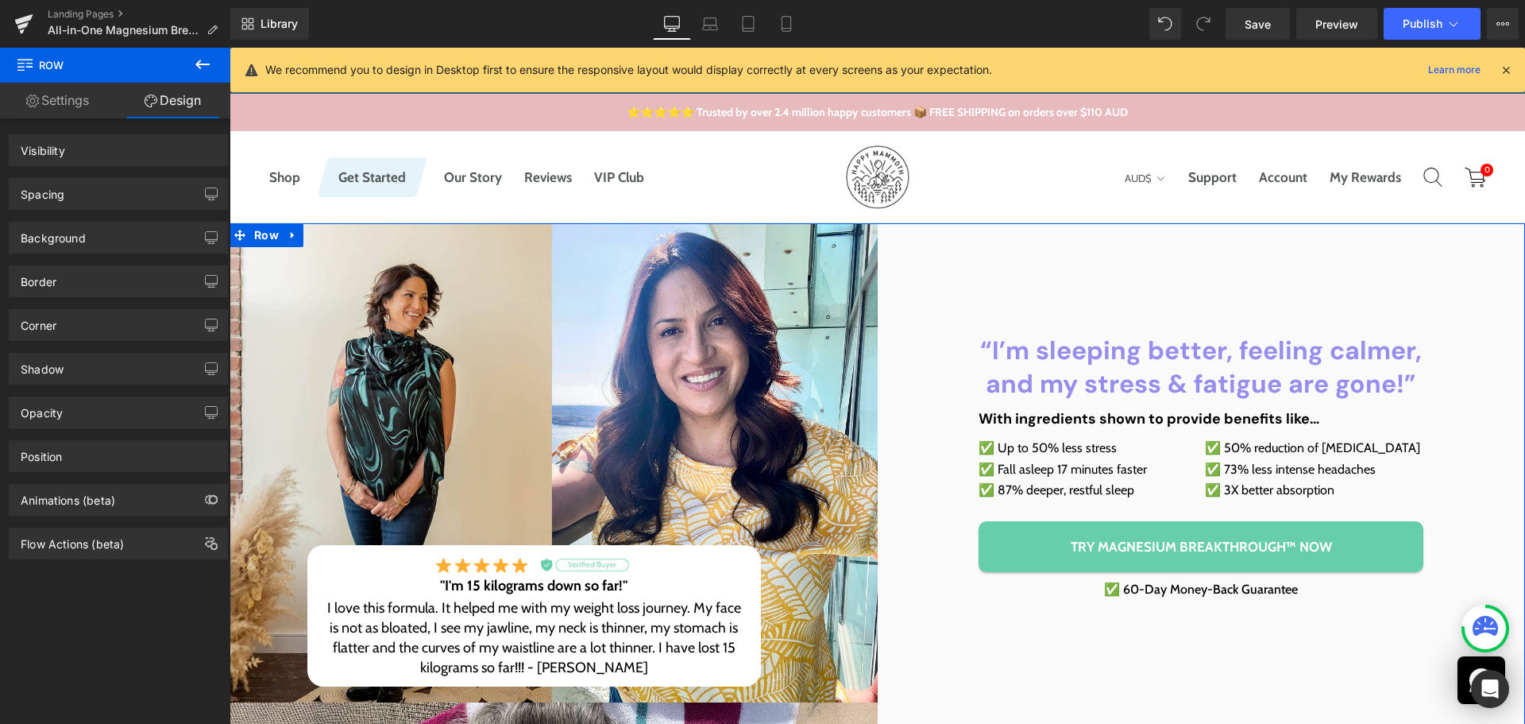
click at [66, 194] on div "Spacing" at bounding box center [119, 194] width 218 height 30
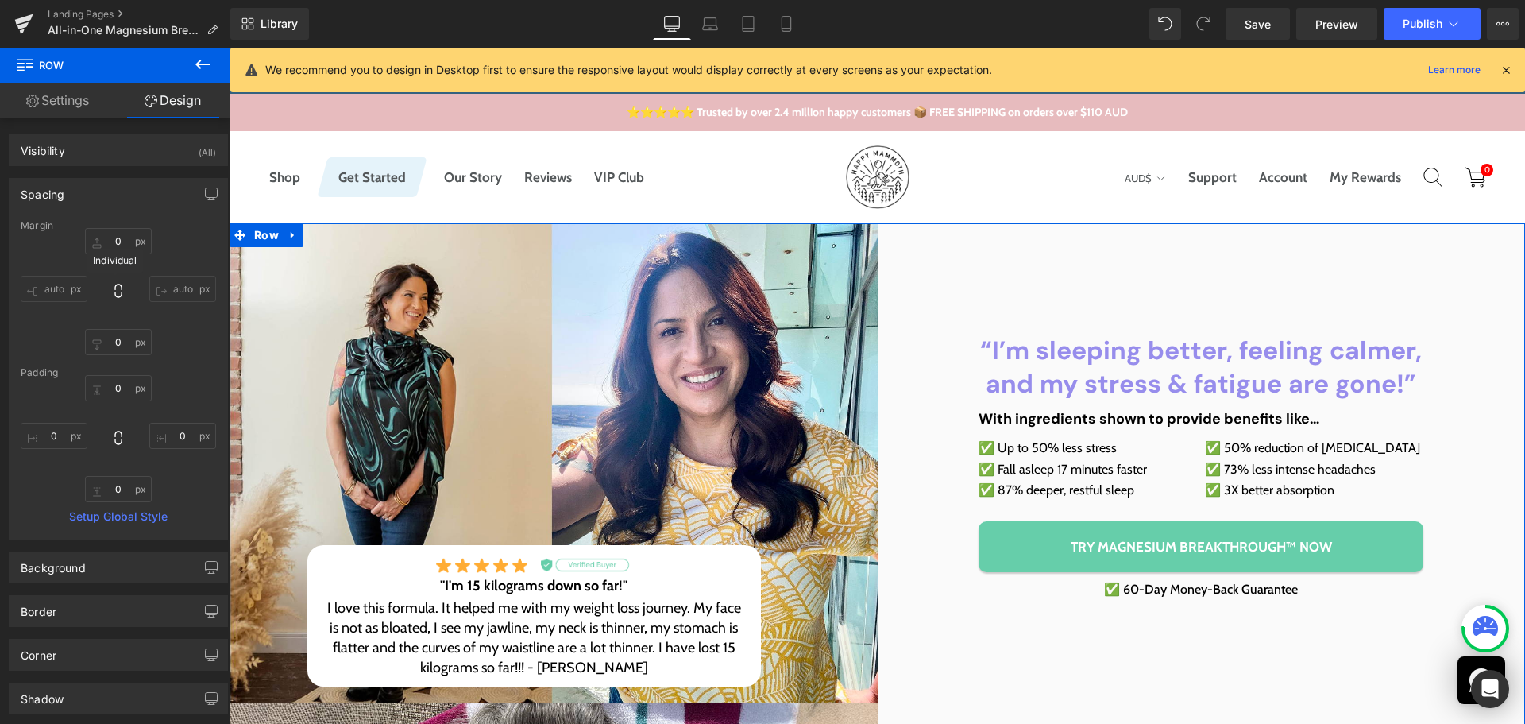
type input "0"
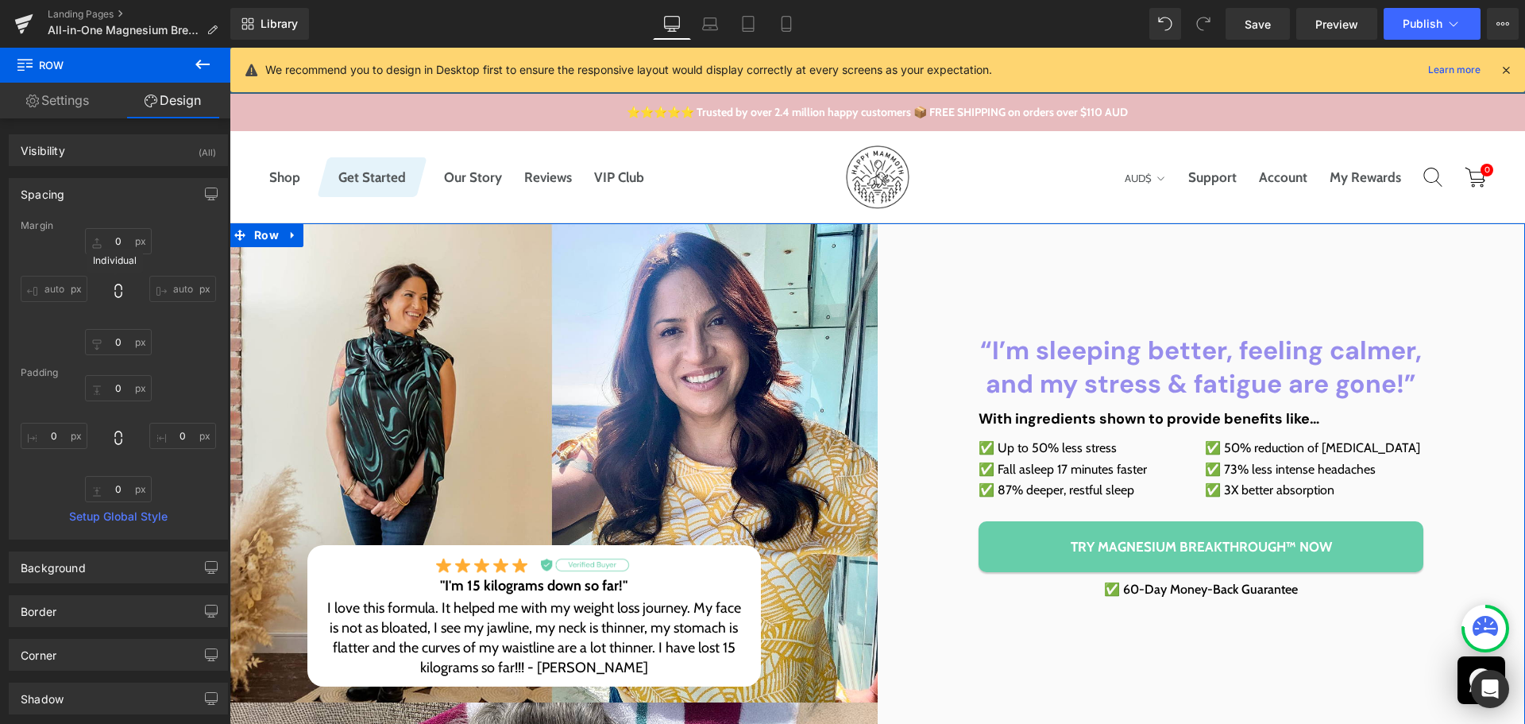
type input "0"
click at [118, 384] on input "0" at bounding box center [118, 388] width 67 height 26
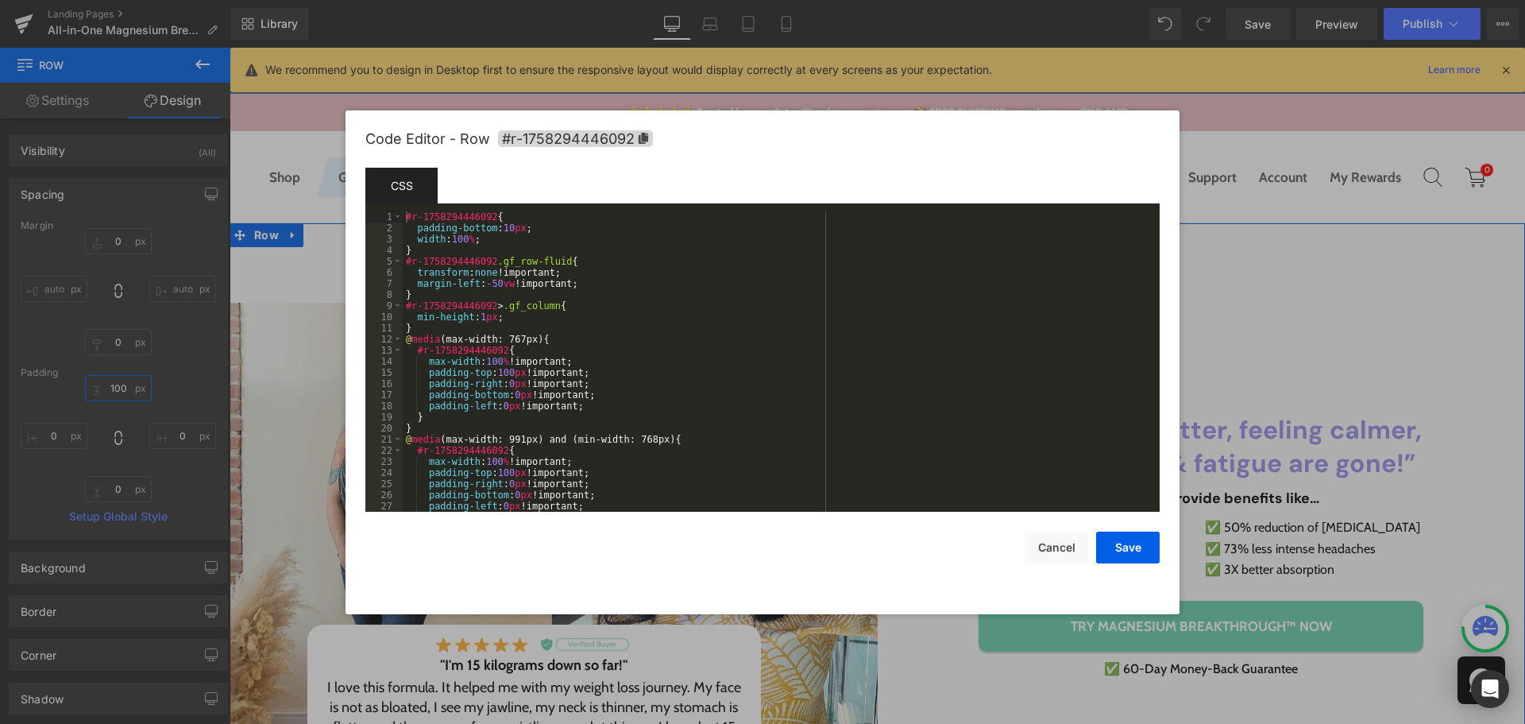
click at [249, 313] on body "Row You are previewing how the will restyle your page. You can not edit Element…" at bounding box center [762, 362] width 1525 height 724
type input "100"
click at [1053, 549] on button "Cancel" at bounding box center [1057, 547] width 64 height 32
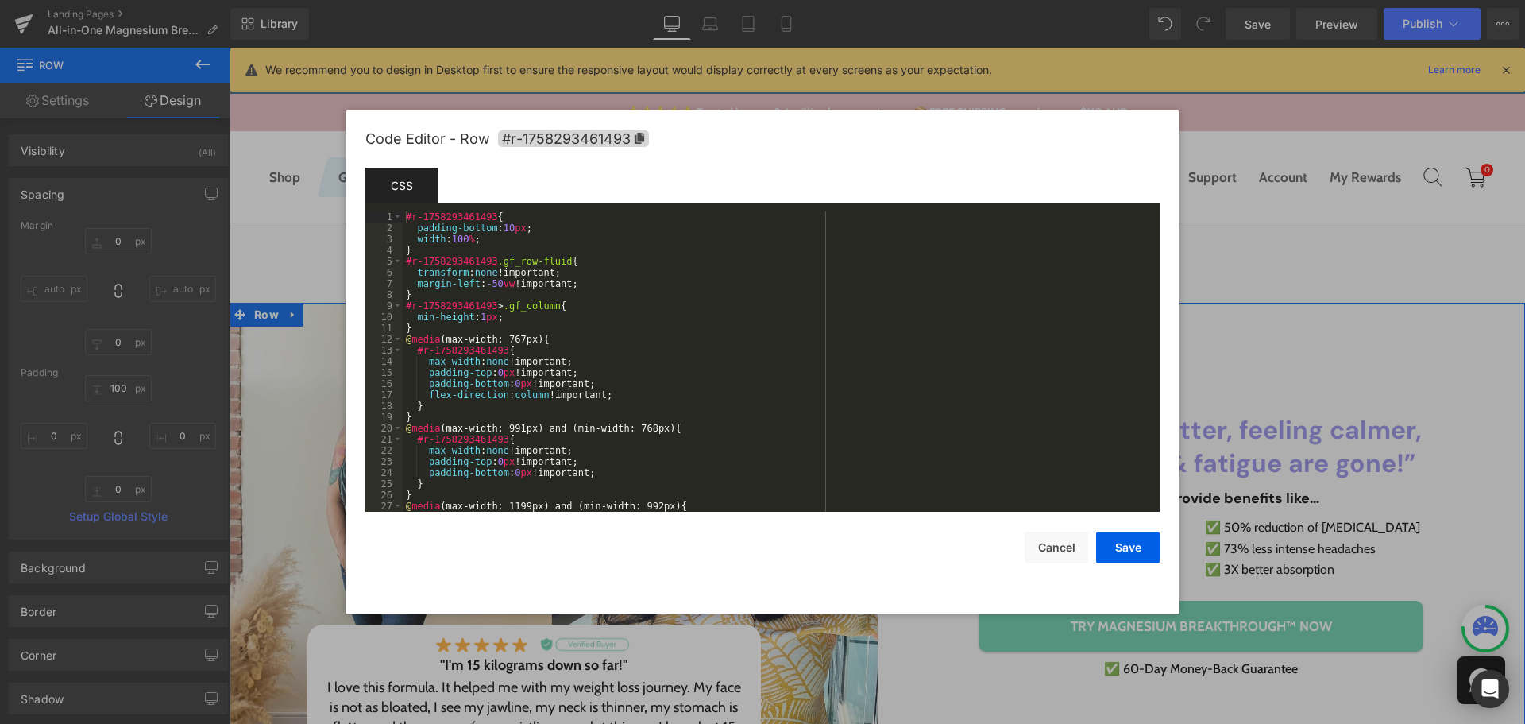
click at [249, 388] on body "Row You are previewing how the will restyle your page. You can not edit Element…" at bounding box center [762, 362] width 1525 height 724
click at [636, 130] on span "#r-1758293461493" at bounding box center [573, 138] width 151 height 17
click at [1064, 546] on button "Cancel" at bounding box center [1057, 547] width 64 height 32
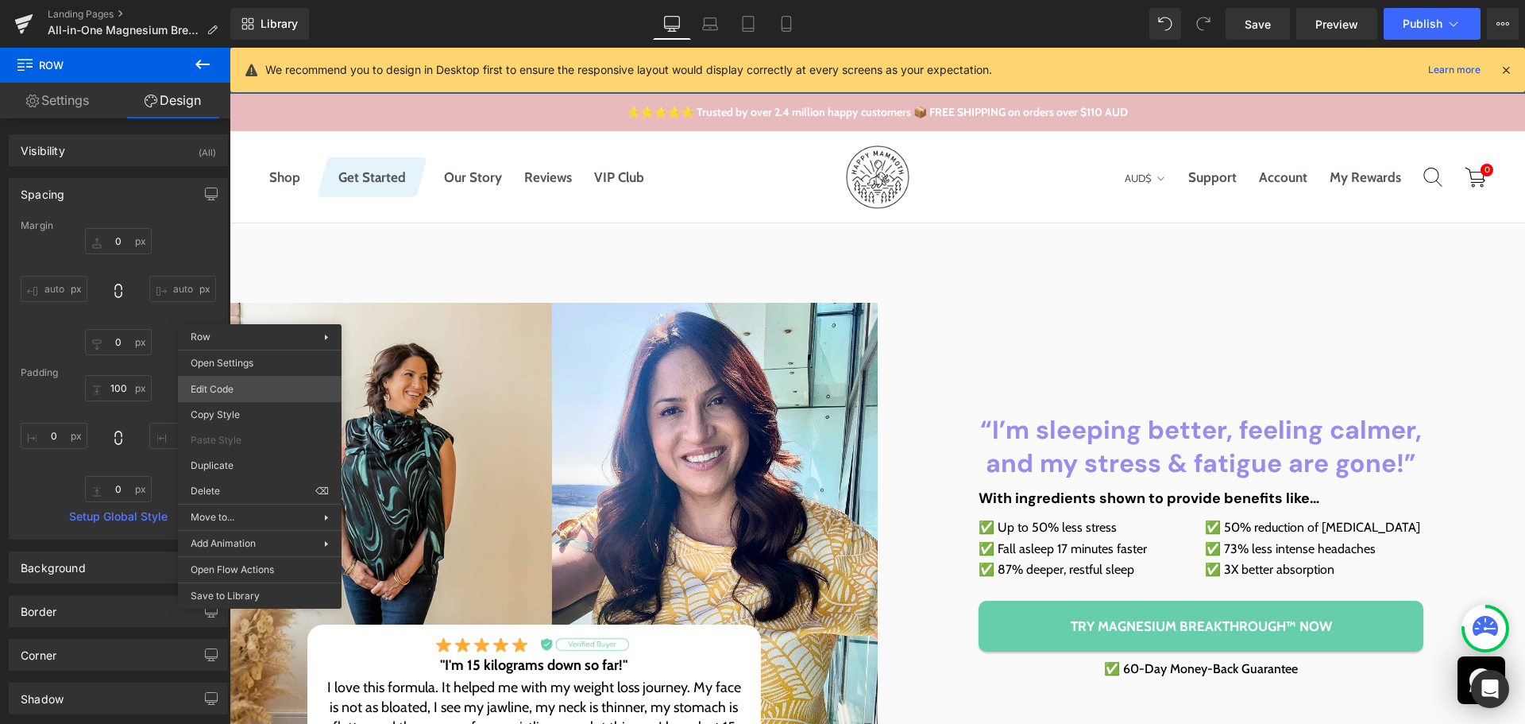
click at [242, 392] on body "Row You are previewing how the will restyle your page. You can not edit Element…" at bounding box center [762, 362] width 1525 height 724
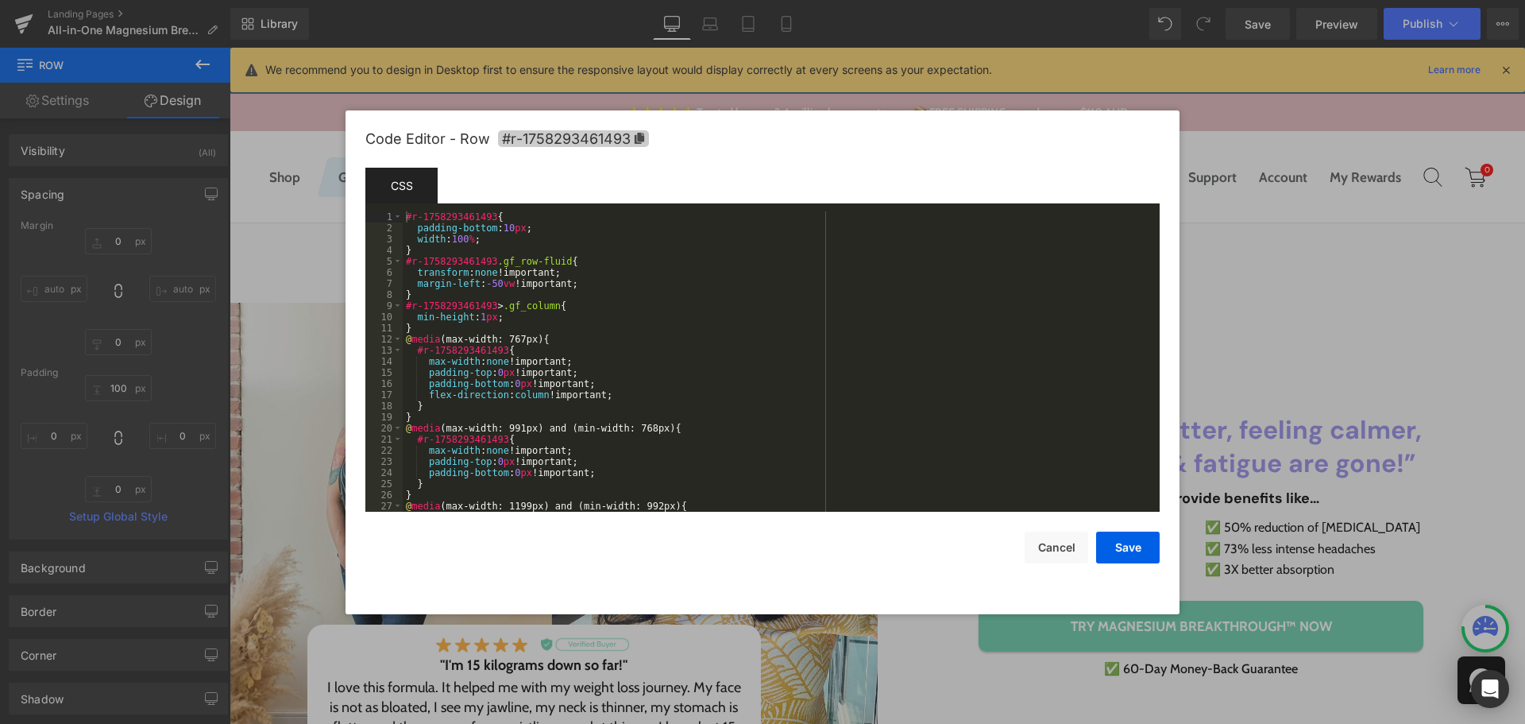
click at [634, 138] on icon at bounding box center [639, 138] width 11 height 11
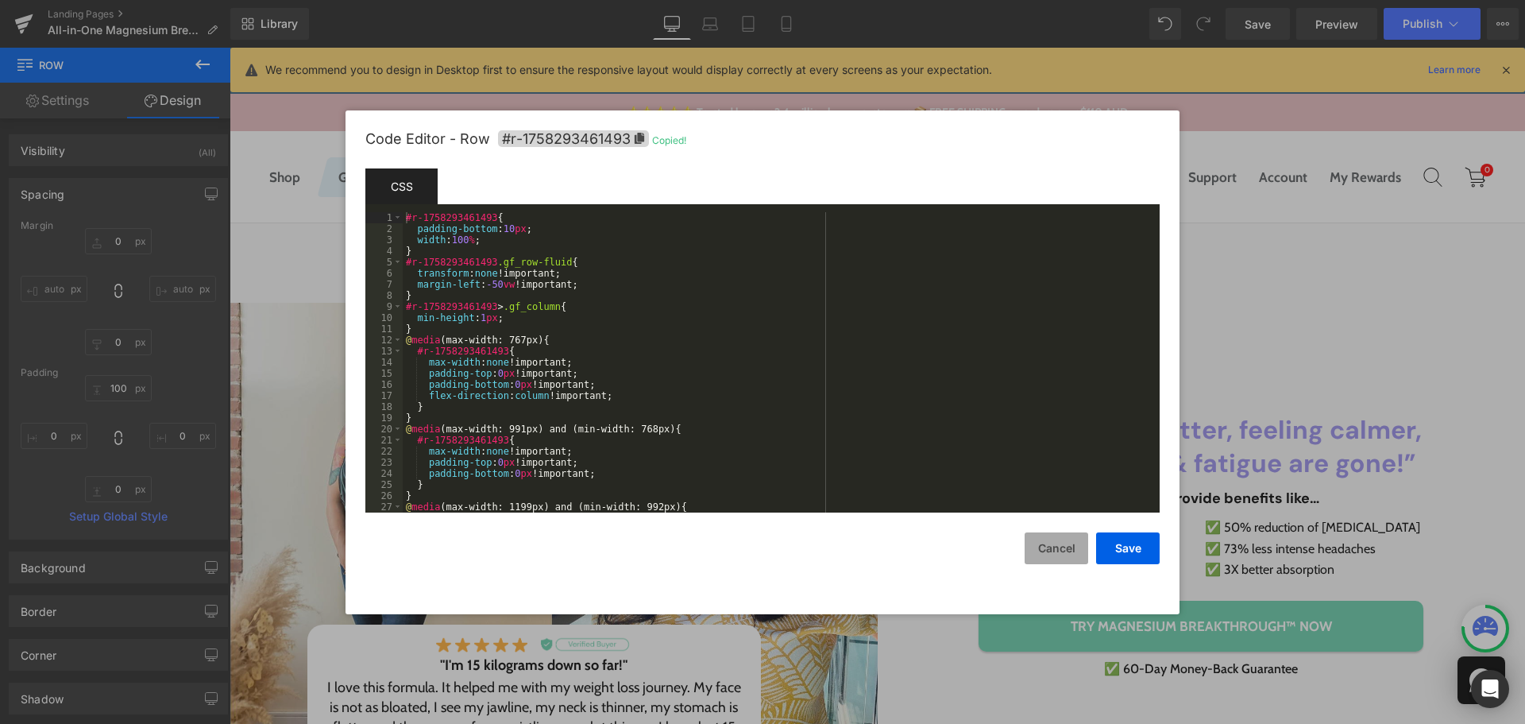
drag, startPoint x: 1048, startPoint y: 552, endPoint x: 770, endPoint y: 480, distance: 288.0
click at [1048, 552] on button "Cancel" at bounding box center [1057, 548] width 64 height 32
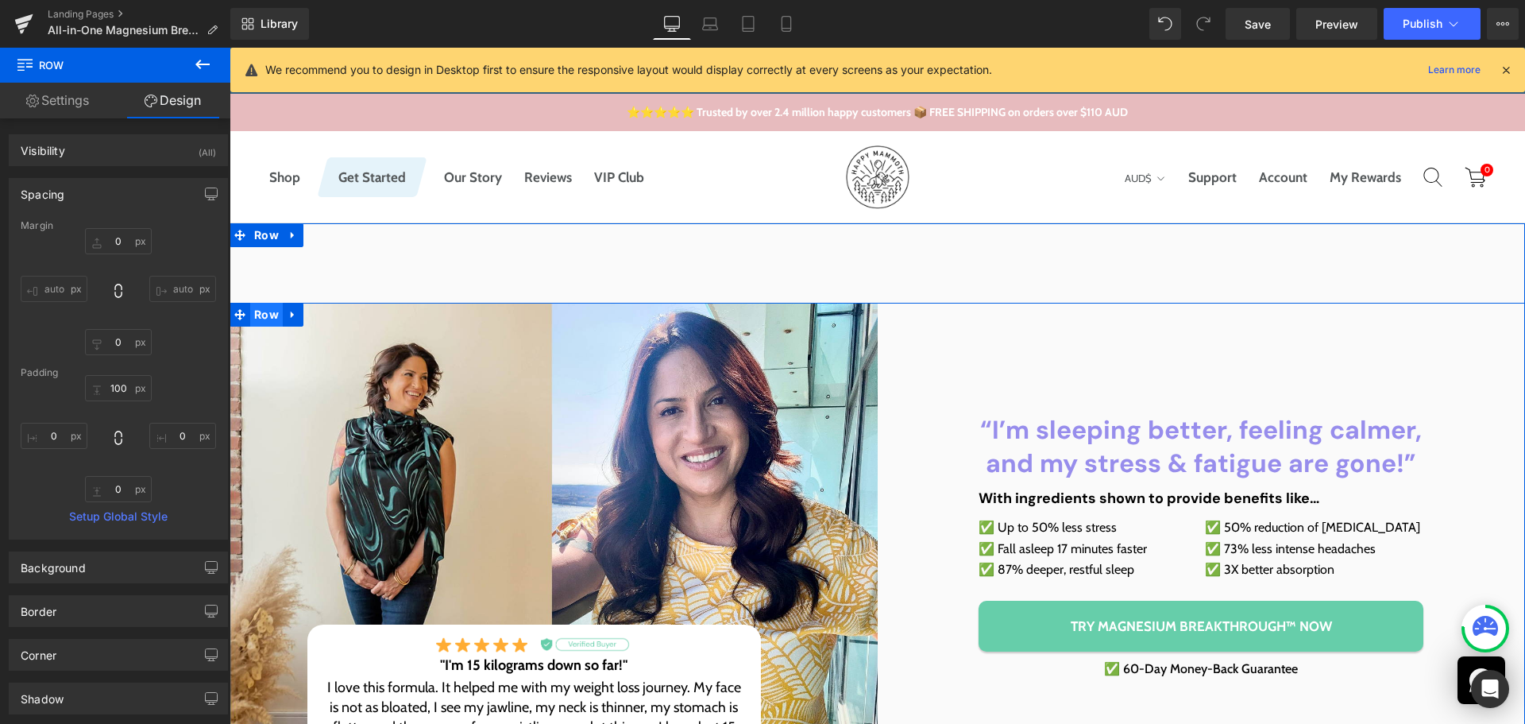
click at [261, 323] on span "Row" at bounding box center [266, 315] width 33 height 24
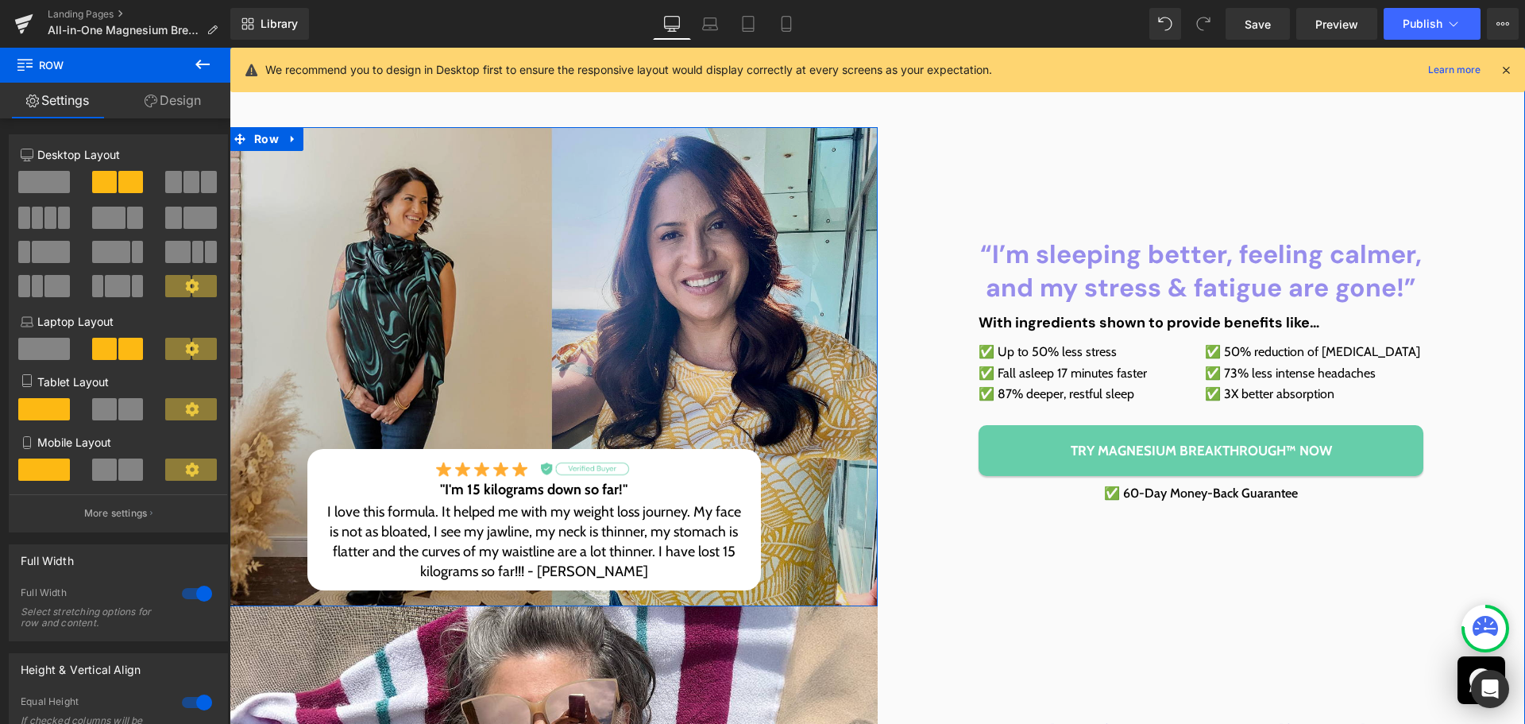
scroll to position [159, 0]
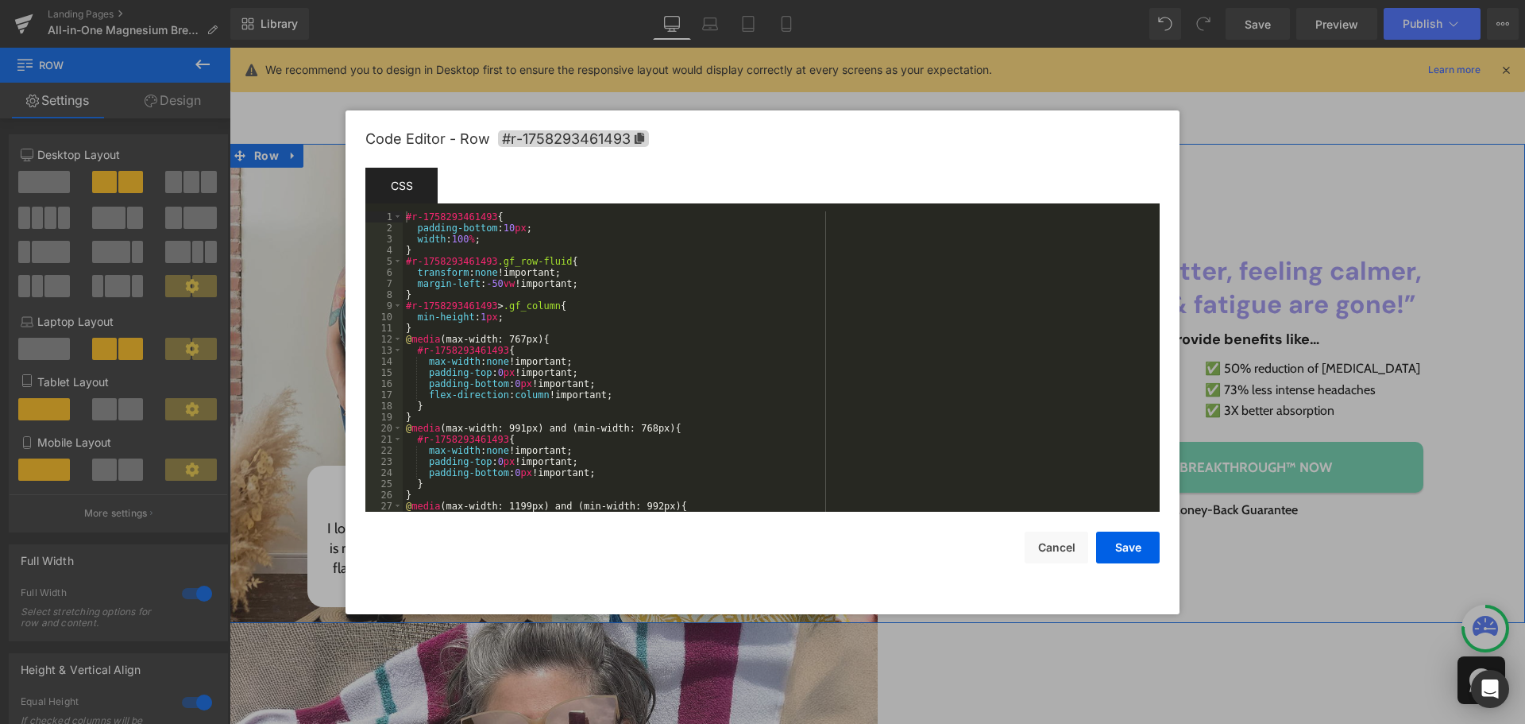
click at [276, 237] on body "Row You are previewing how the will restyle your page. You can not edit Element…" at bounding box center [762, 362] width 1525 height 724
click at [643, 140] on icon at bounding box center [640, 138] width 10 height 11
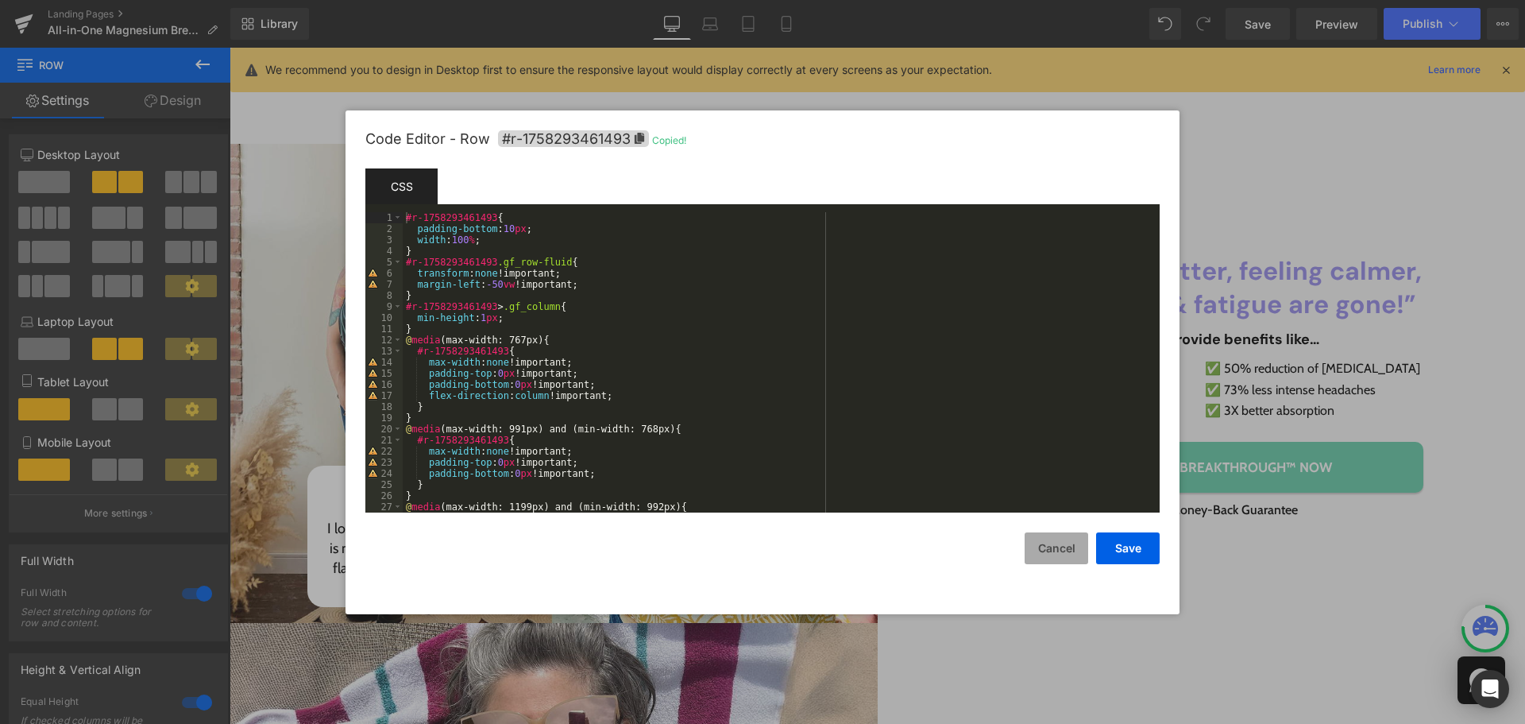
drag, startPoint x: 1068, startPoint y: 560, endPoint x: 240, endPoint y: 264, distance: 879.6
click at [1068, 560] on button "Cancel" at bounding box center [1057, 548] width 64 height 32
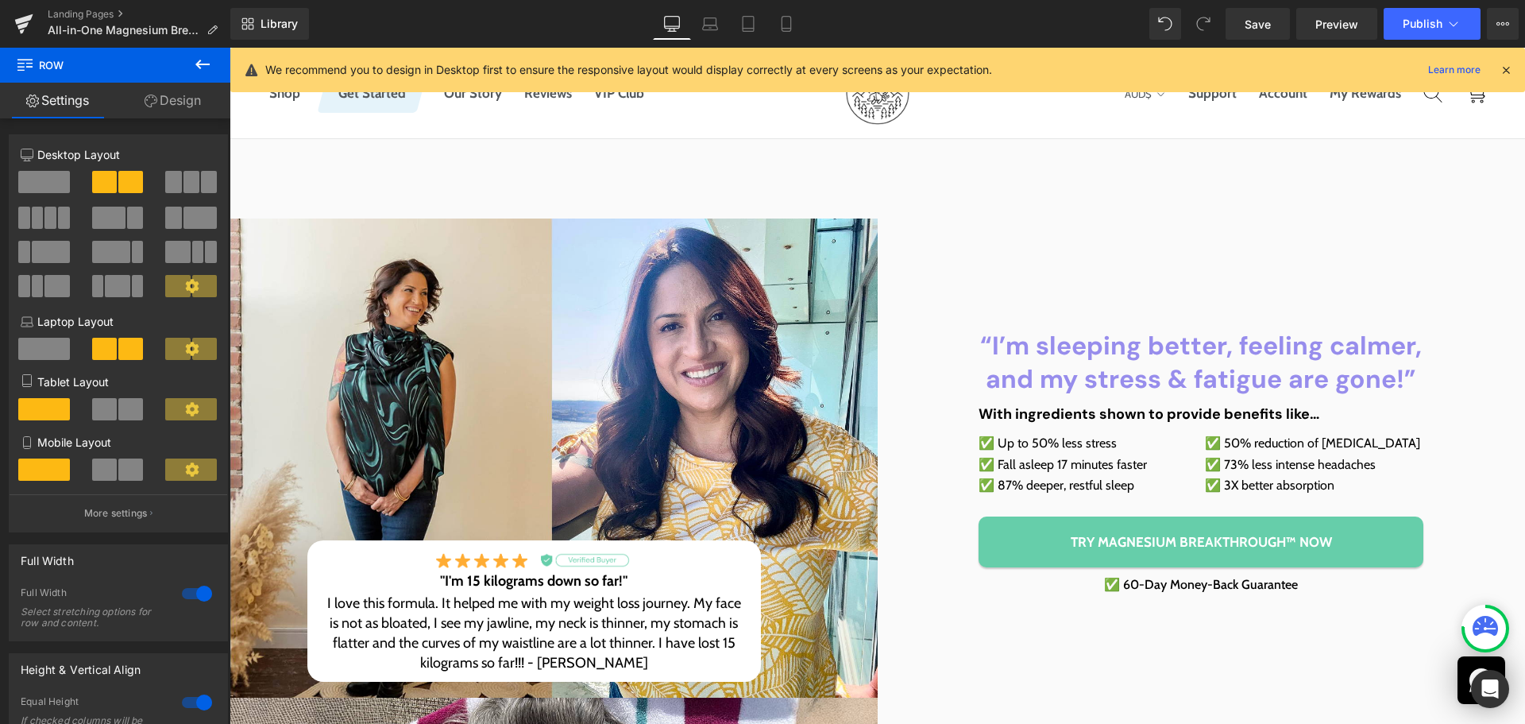
scroll to position [0, 0]
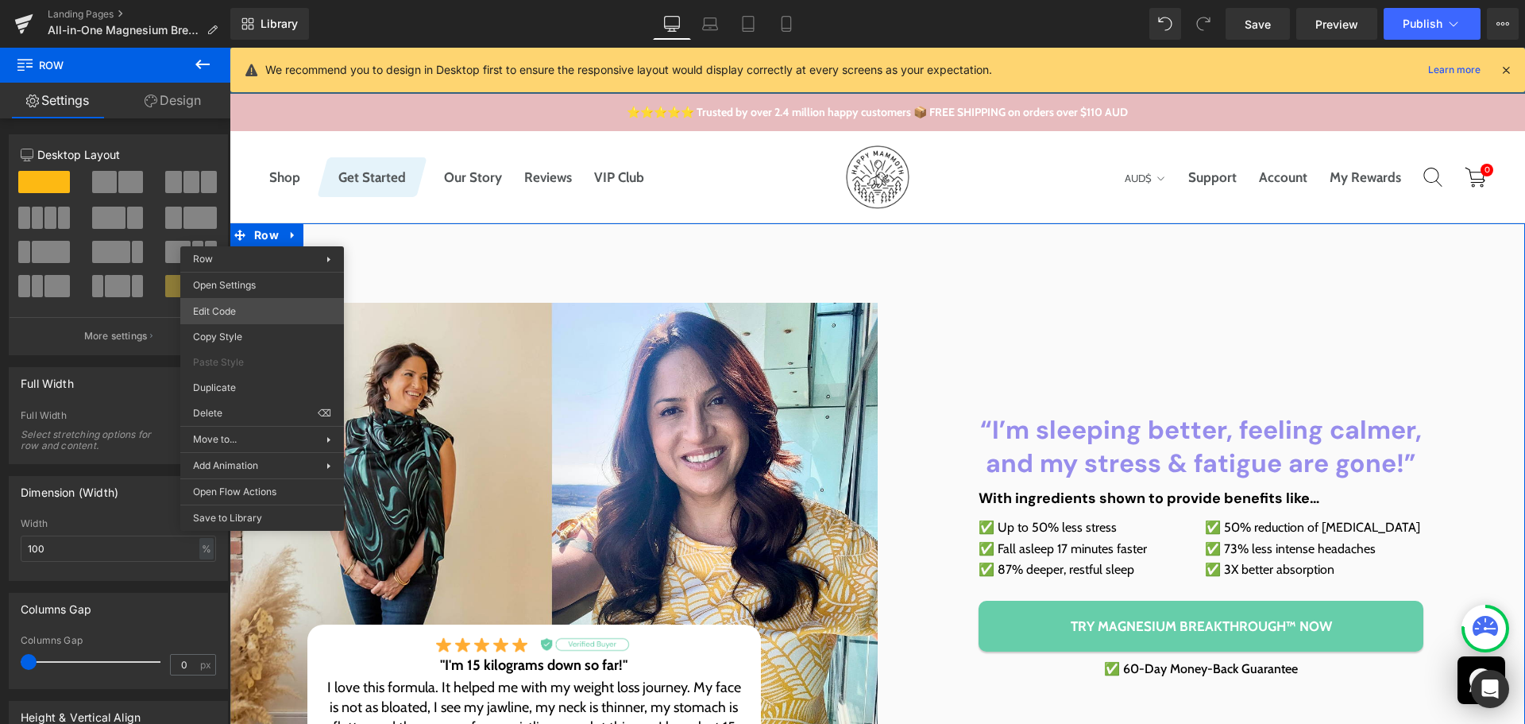
click at [253, 311] on body "Row You are previewing how the will restyle your page. You can not edit Element…" at bounding box center [762, 362] width 1525 height 724
